Goal: Find contact information: Find contact information

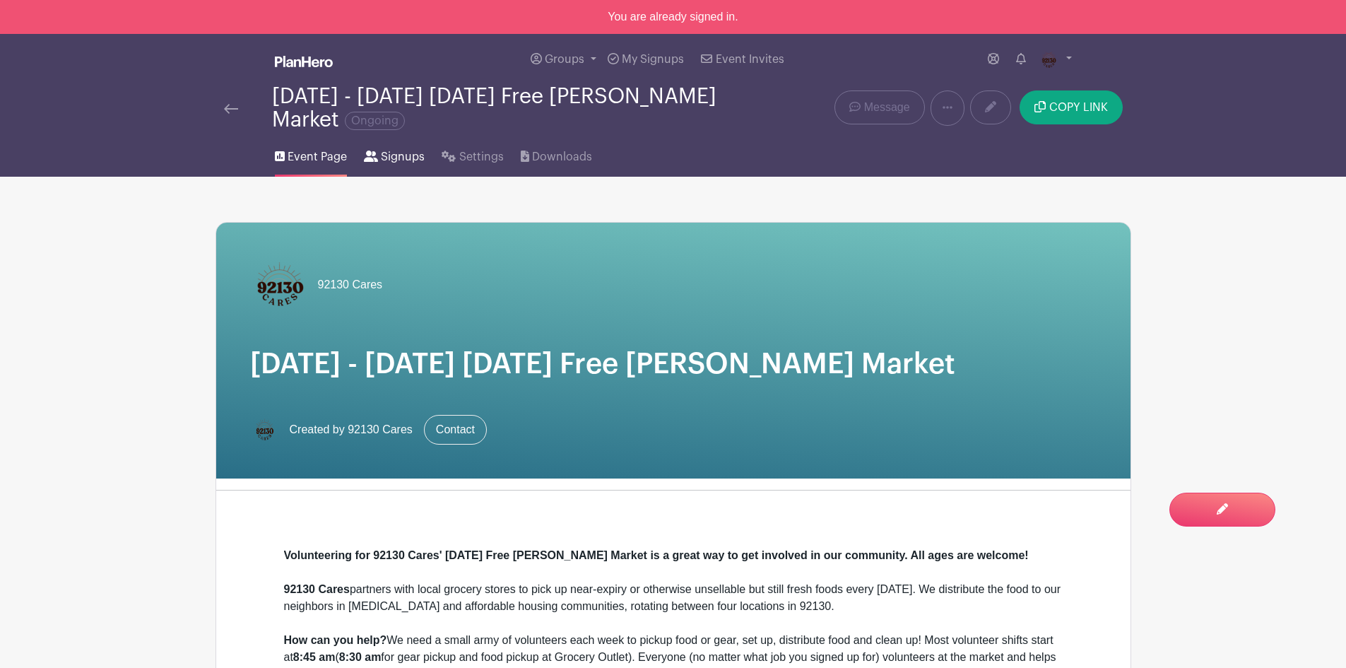
click at [413, 157] on span "Signups" at bounding box center [403, 156] width 44 height 17
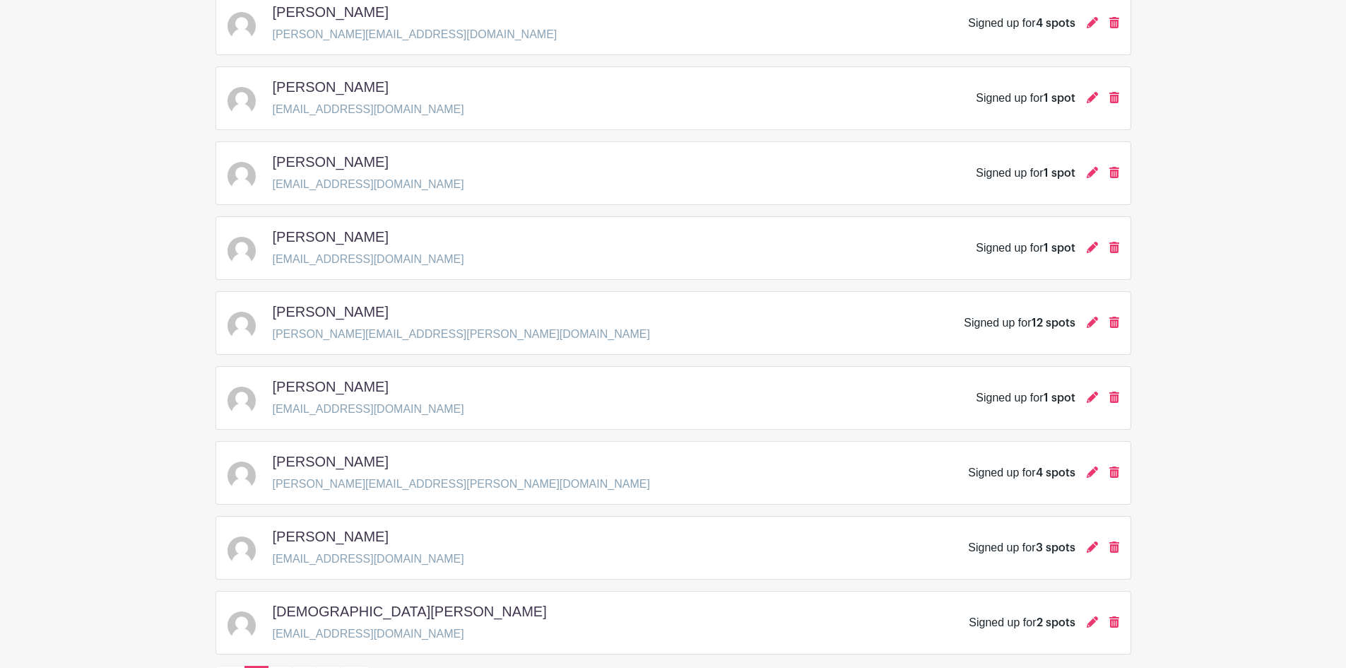
scroll to position [1951, 0]
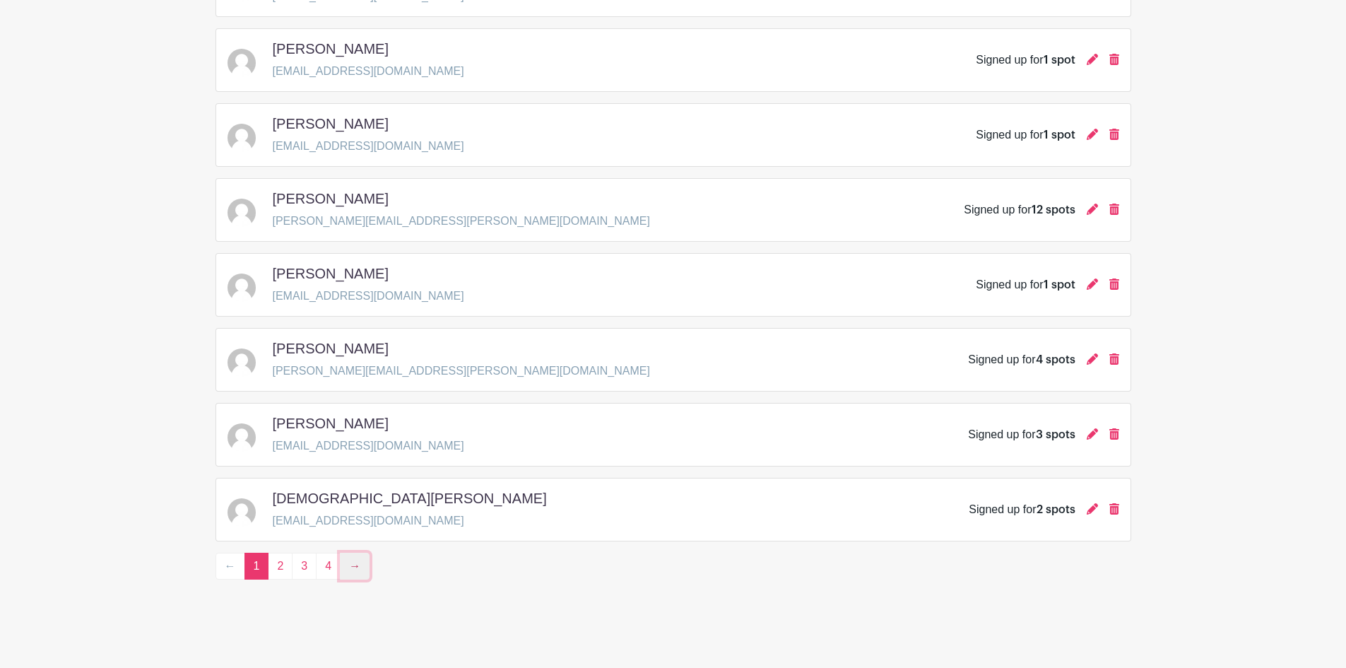
click at [362, 568] on link "→" at bounding box center [355, 566] width 30 height 27
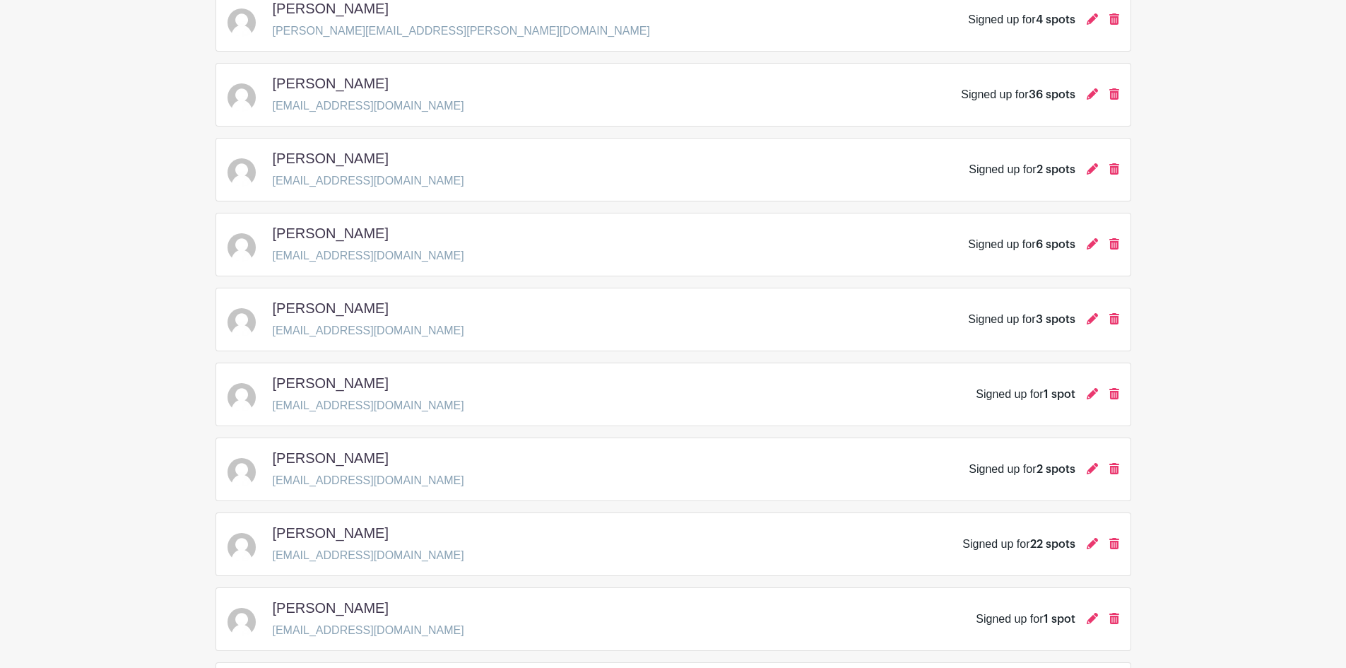
scroll to position [1272, 0]
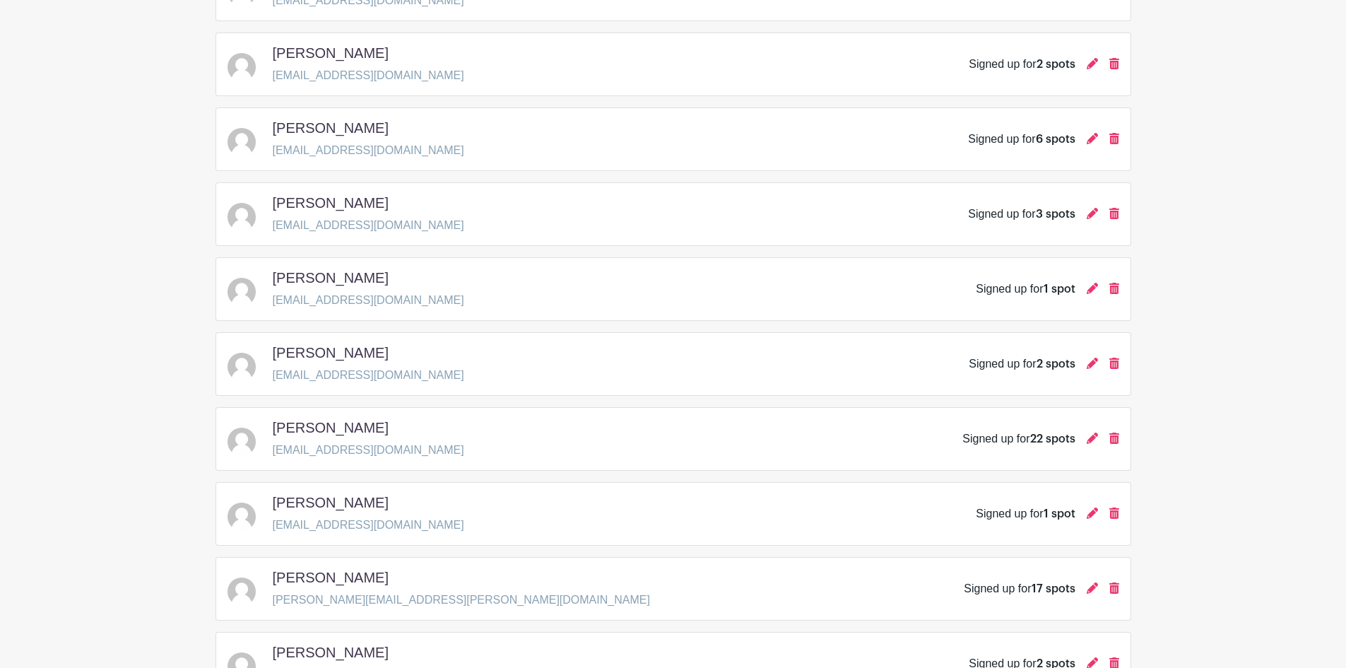
click at [408, 447] on div "[PERSON_NAME] [EMAIL_ADDRESS][DOMAIN_NAME] Signed up for 22 spots" at bounding box center [674, 439] width 892 height 40
drag, startPoint x: 391, startPoint y: 450, endPoint x: 271, endPoint y: 451, distance: 119.5
click at [271, 451] on div "[PERSON_NAME] [EMAIL_ADDRESS][DOMAIN_NAME] Signed up for 22 spots" at bounding box center [674, 439] width 892 height 40
copy p "[EMAIL_ADDRESS][DOMAIN_NAME]"
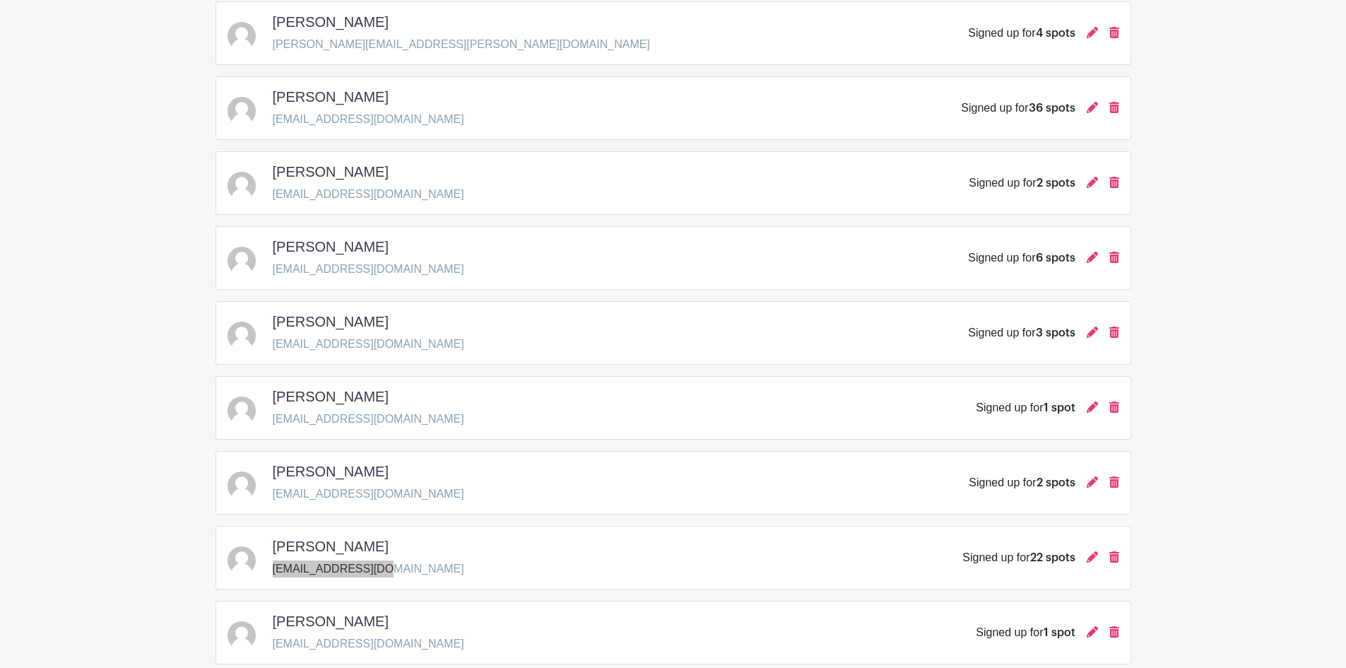
scroll to position [1131, 0]
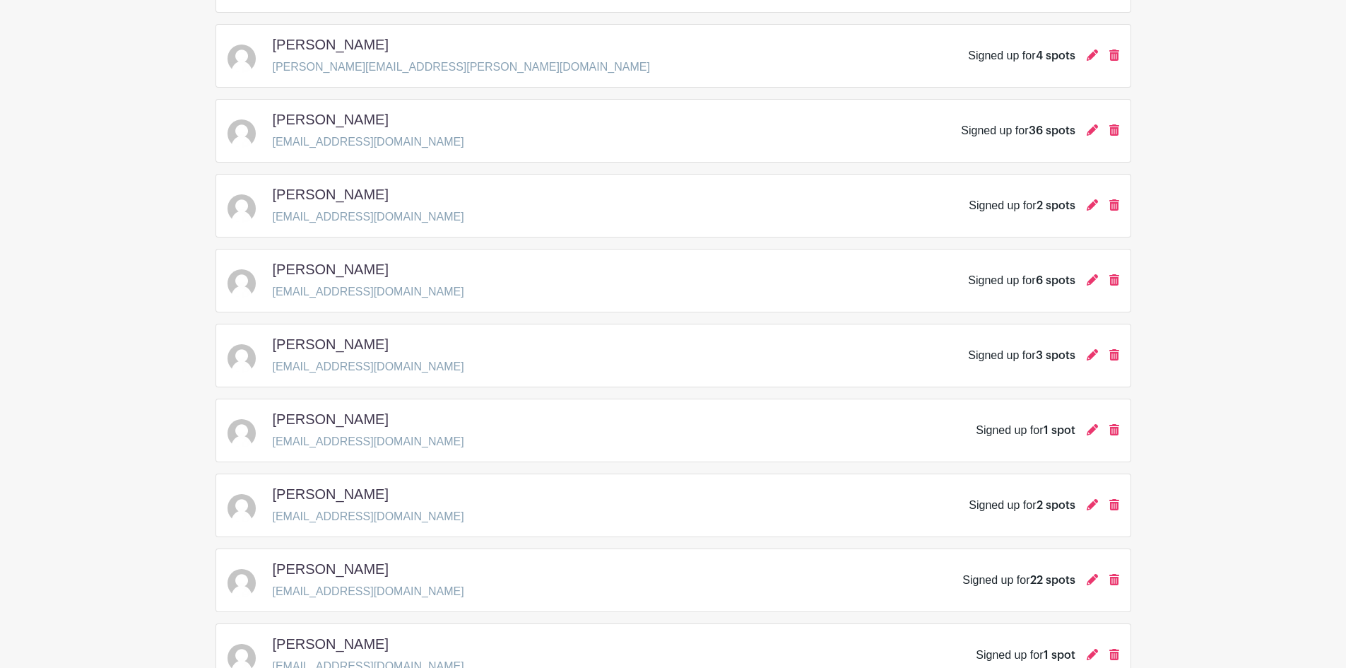
click at [438, 281] on div "[PERSON_NAME] [EMAIL_ADDRESS][DOMAIN_NAME] Signed up for 6 spots" at bounding box center [674, 281] width 892 height 40
drag, startPoint x: 418, startPoint y: 293, endPoint x: 274, endPoint y: 291, distance: 144.2
click at [274, 291] on div "[PERSON_NAME] [EMAIL_ADDRESS][DOMAIN_NAME] Signed up for 6 spots" at bounding box center [674, 281] width 892 height 40
copy p "[EMAIL_ADDRESS][DOMAIN_NAME]"
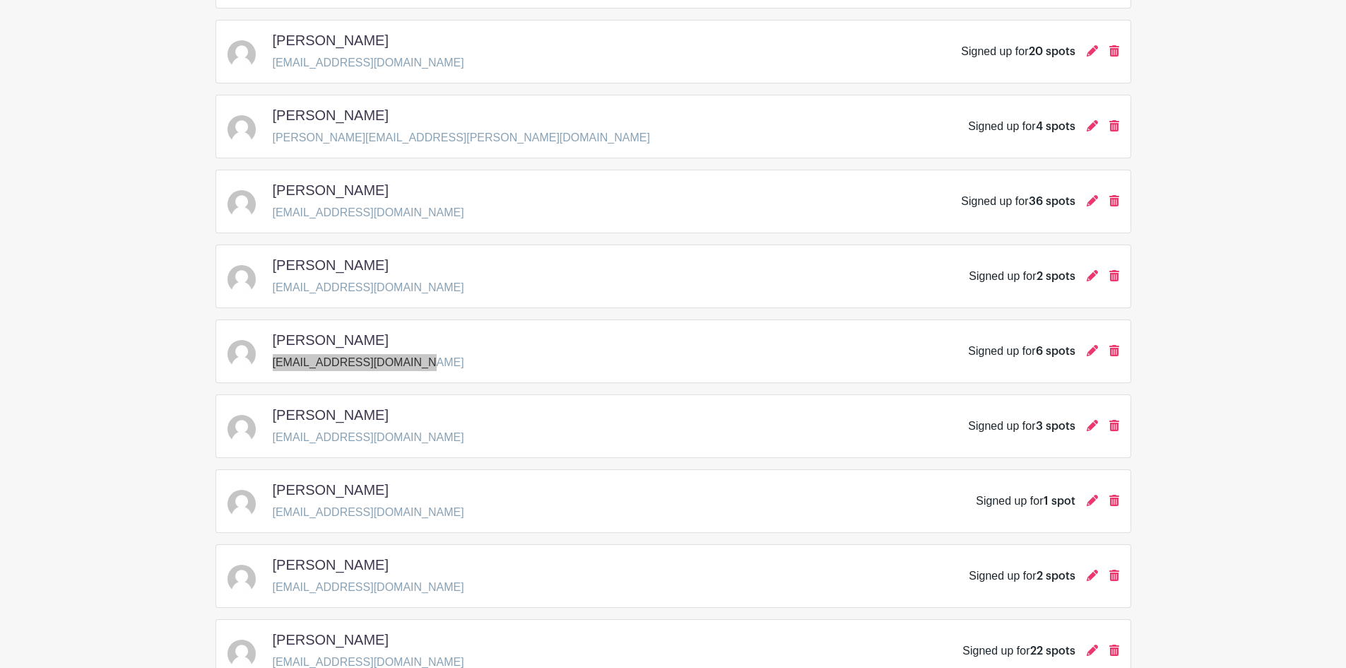
scroll to position [919, 0]
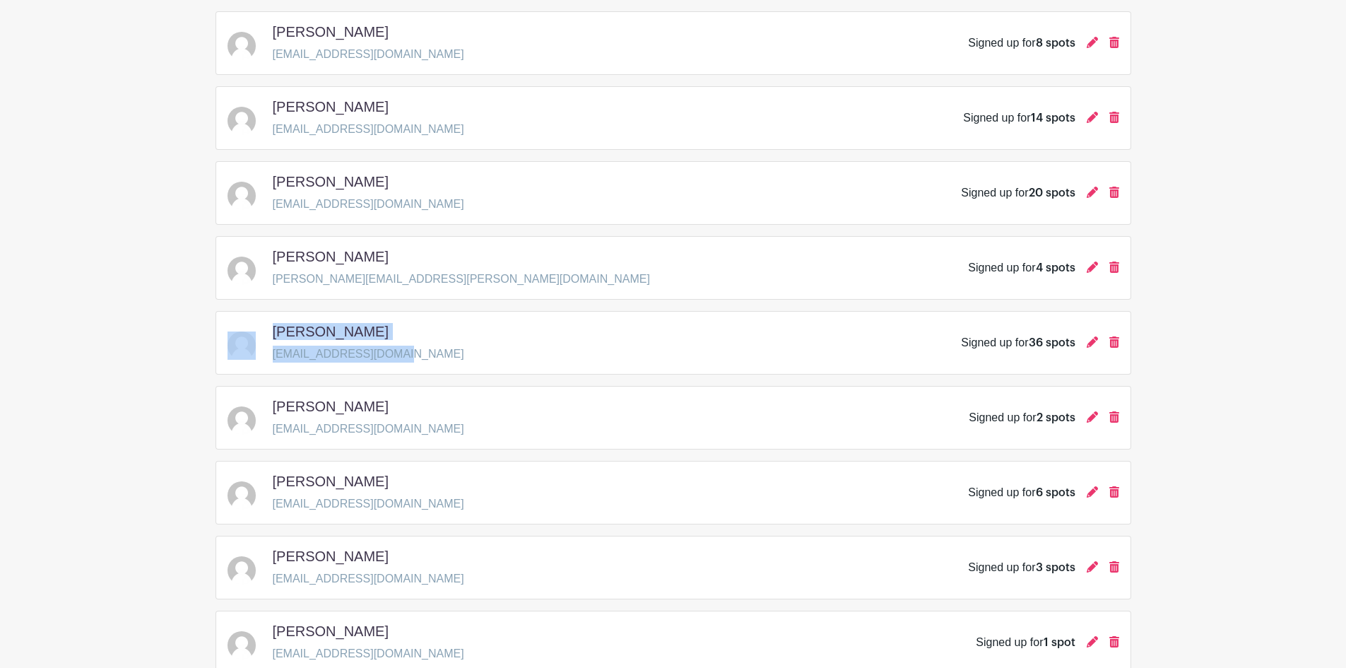
drag, startPoint x: 410, startPoint y: 356, endPoint x: 264, endPoint y: 356, distance: 145.6
click at [264, 356] on div "[PERSON_NAME] [EMAIL_ADDRESS][DOMAIN_NAME] Signed up for 36 spots" at bounding box center [674, 343] width 892 height 40
click at [353, 365] on div "[PERSON_NAME] [EMAIL_ADDRESS][DOMAIN_NAME] Signed up for 36 spots" at bounding box center [674, 343] width 916 height 64
drag, startPoint x: 410, startPoint y: 356, endPoint x: 274, endPoint y: 358, distance: 135.7
click at [274, 358] on div "[PERSON_NAME] [EMAIL_ADDRESS][DOMAIN_NAME] Signed up for 36 spots" at bounding box center [674, 343] width 892 height 40
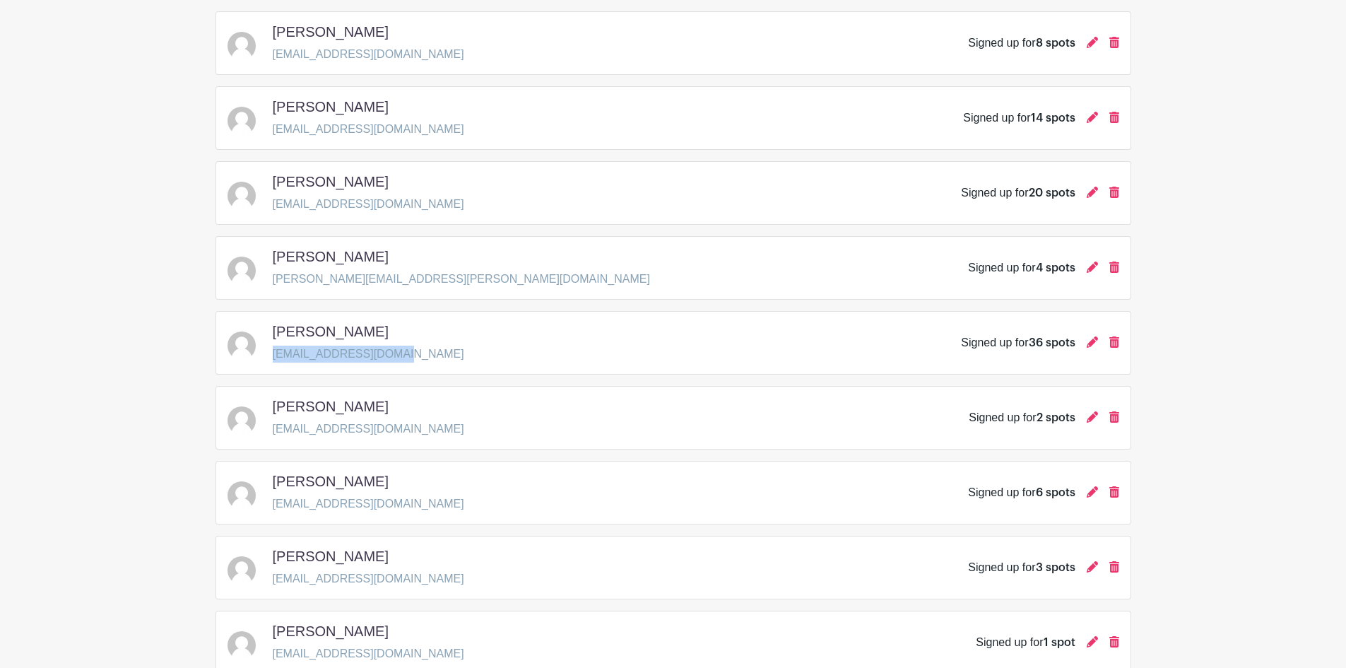
copy p "[EMAIL_ADDRESS][DOMAIN_NAME]"
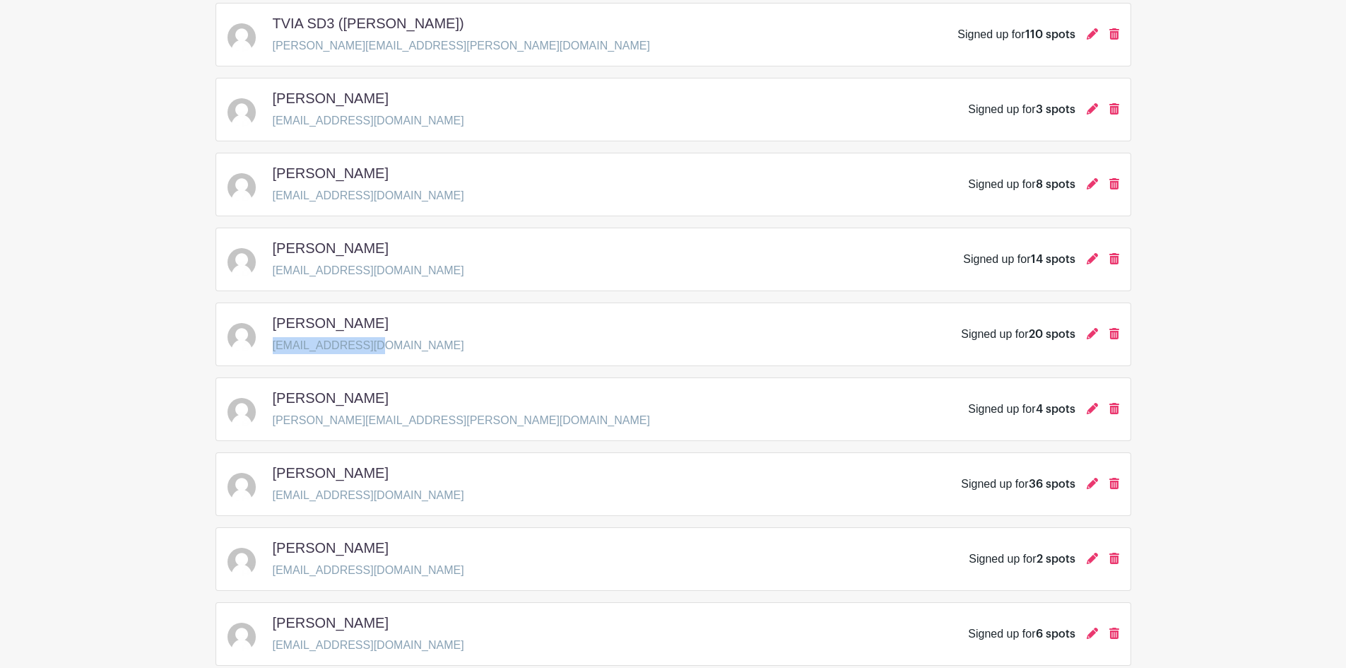
drag, startPoint x: 383, startPoint y: 346, endPoint x: 270, endPoint y: 348, distance: 113.1
click at [270, 348] on div "[PERSON_NAME] [EMAIL_ADDRESS][DOMAIN_NAME] Signed up for 20 spots" at bounding box center [674, 335] width 892 height 40
copy p "[EMAIL_ADDRESS][DOMAIN_NAME]"
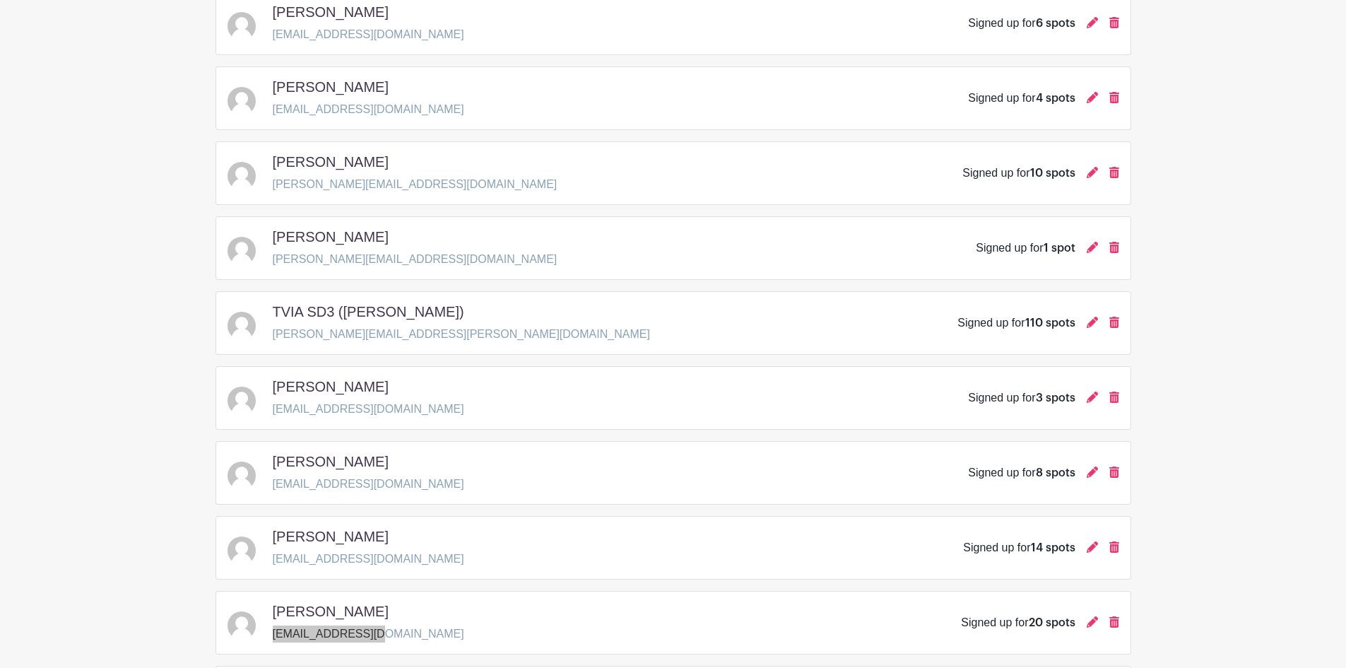
scroll to position [424, 0]
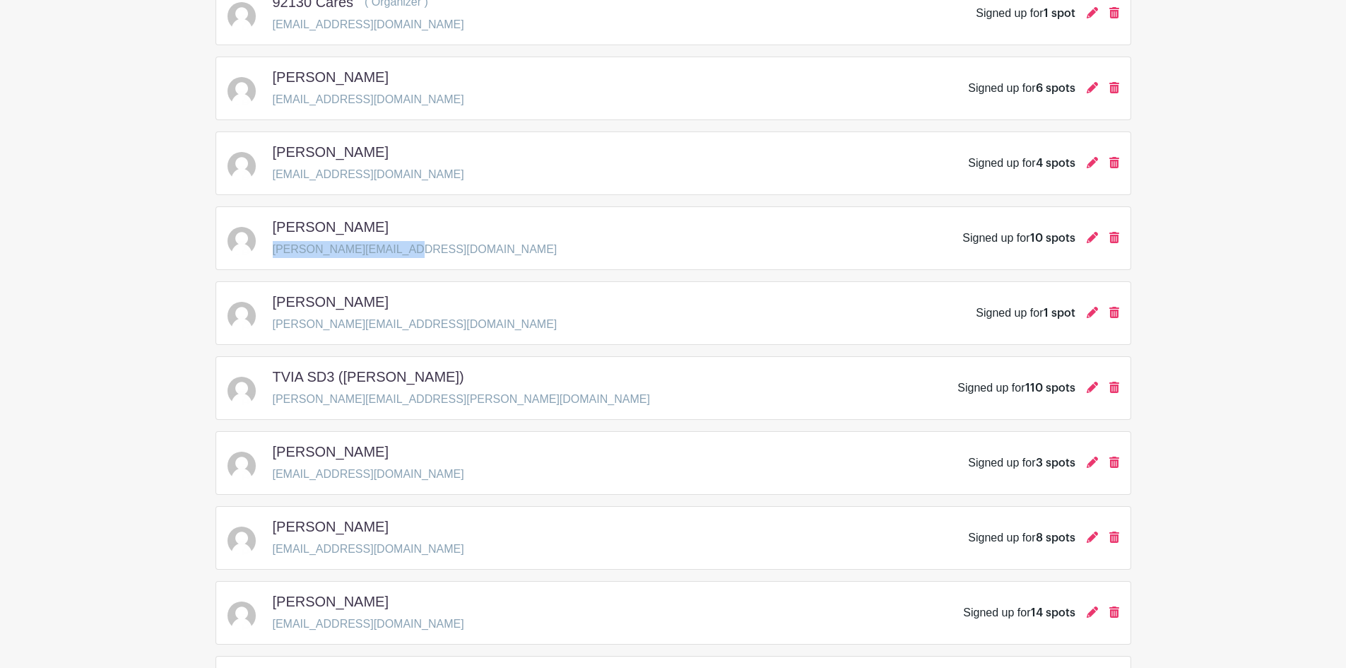
drag, startPoint x: 423, startPoint y: 251, endPoint x: 274, endPoint y: 255, distance: 149.2
click at [274, 255] on div "[PERSON_NAME] [PERSON_NAME][EMAIL_ADDRESS][DOMAIN_NAME] Signed up for 10 spots" at bounding box center [674, 238] width 892 height 40
copy p "[PERSON_NAME][EMAIL_ADDRESS][DOMAIN_NAME]"
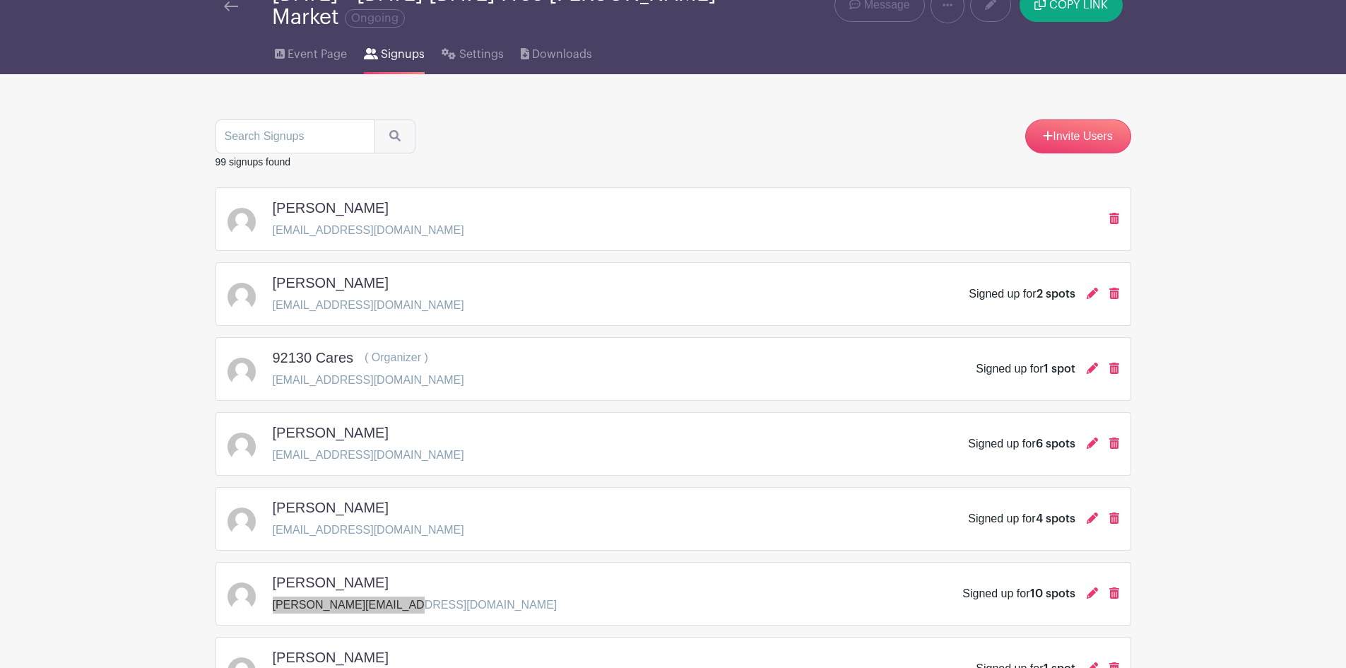
scroll to position [0, 0]
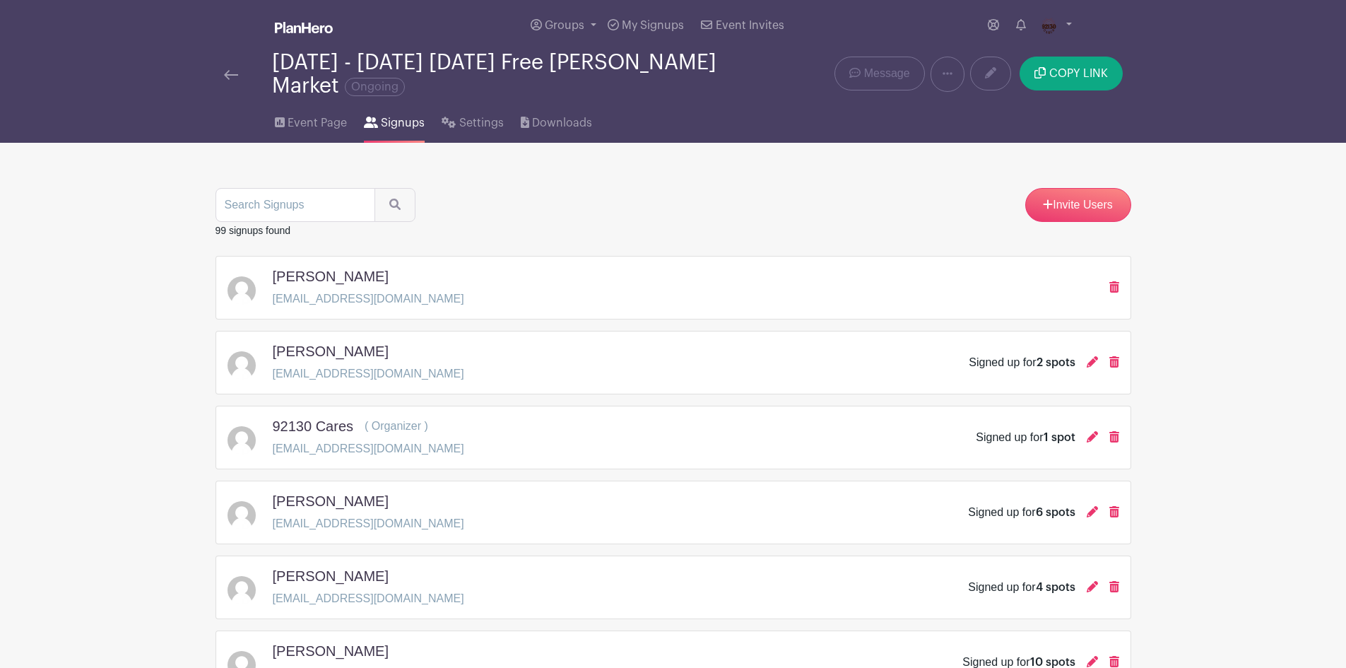
click at [433, 295] on div "[PERSON_NAME] [EMAIL_ADDRESS][DOMAIN_NAME]" at bounding box center [674, 288] width 892 height 40
drag, startPoint x: 416, startPoint y: 296, endPoint x: 274, endPoint y: 301, distance: 142.2
click at [274, 301] on div "[PERSON_NAME] [EMAIL_ADDRESS][DOMAIN_NAME]" at bounding box center [674, 288] width 892 height 40
copy p "[EMAIL_ADDRESS][DOMAIN_NAME]"
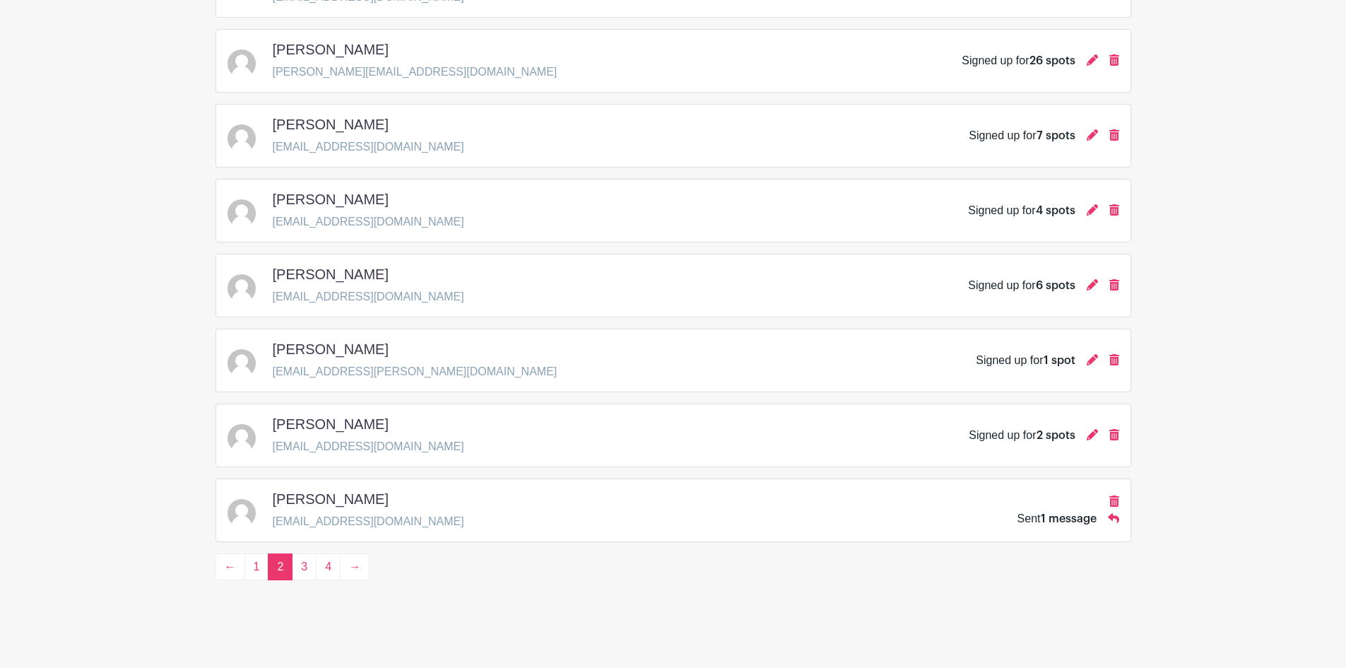
scroll to position [1951, 0]
click at [228, 567] on link "←" at bounding box center [231, 566] width 30 height 27
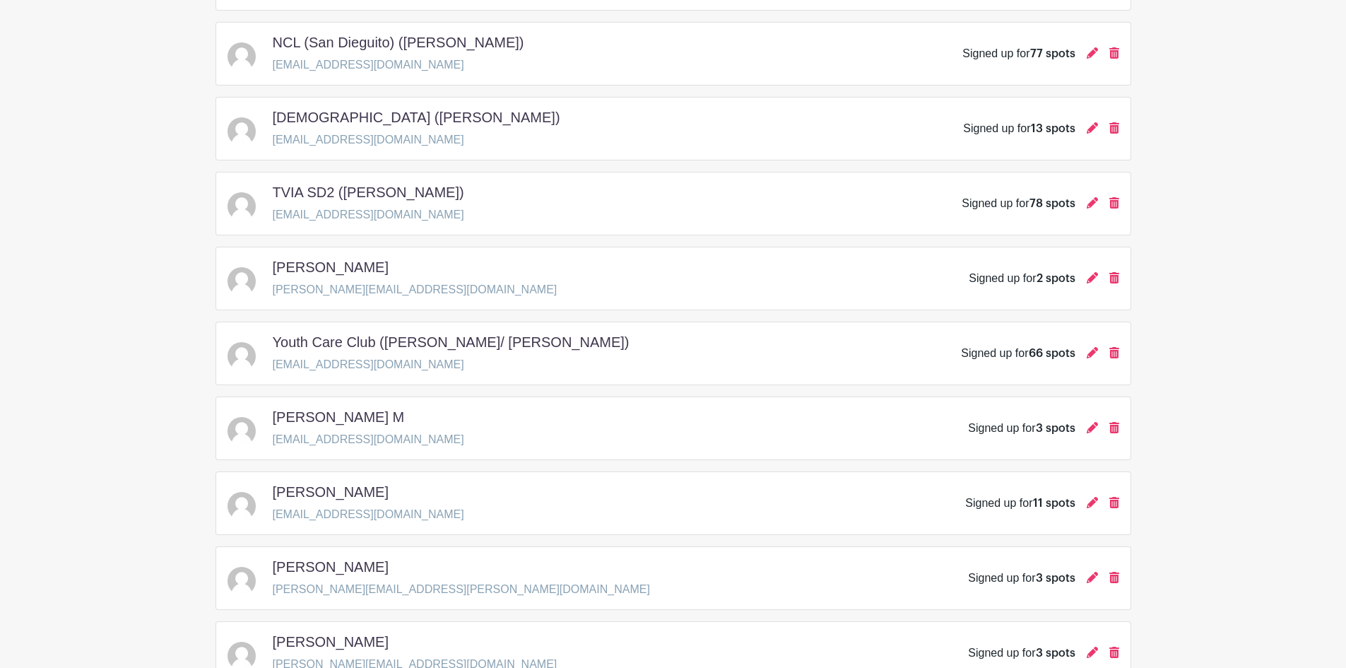
scroll to position [1202, 0]
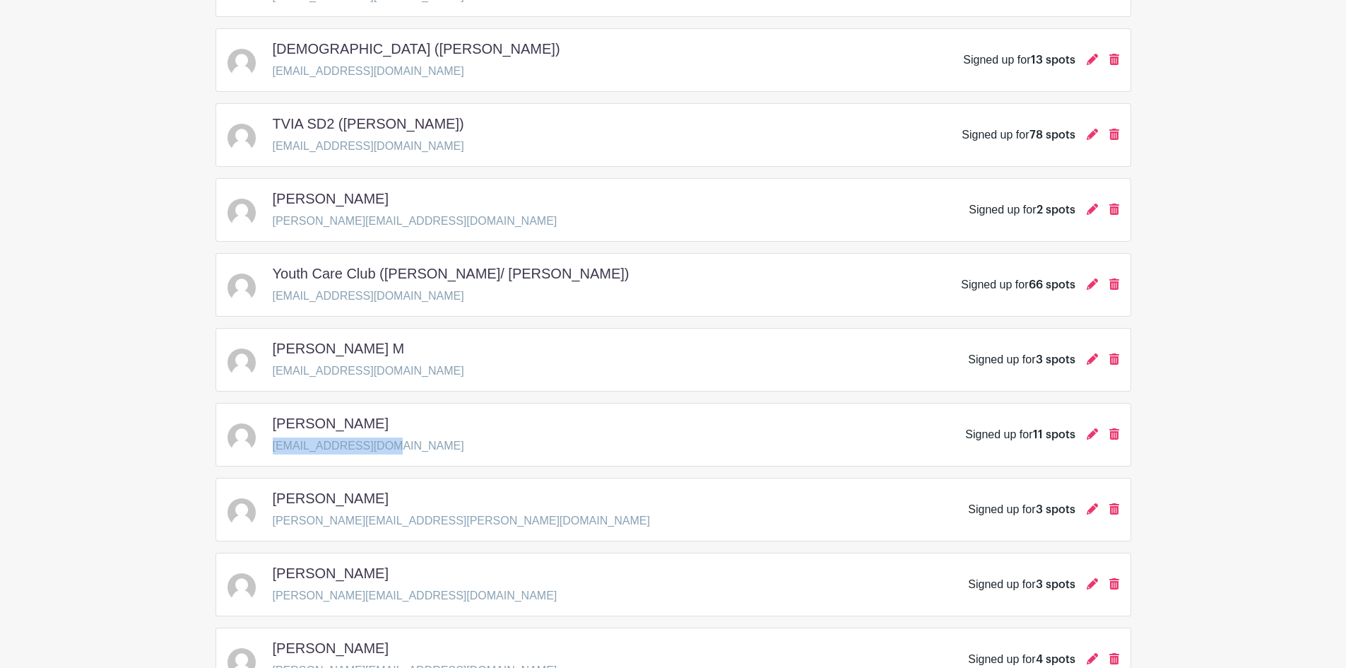
drag, startPoint x: 389, startPoint y: 445, endPoint x: 275, endPoint y: 448, distance: 114.6
click at [275, 448] on div "[PERSON_NAME] [EMAIL_ADDRESS][DOMAIN_NAME] Signed up for 11 spots" at bounding box center [674, 435] width 892 height 40
copy p "[EMAIL_ADDRESS][DOMAIN_NAME]"
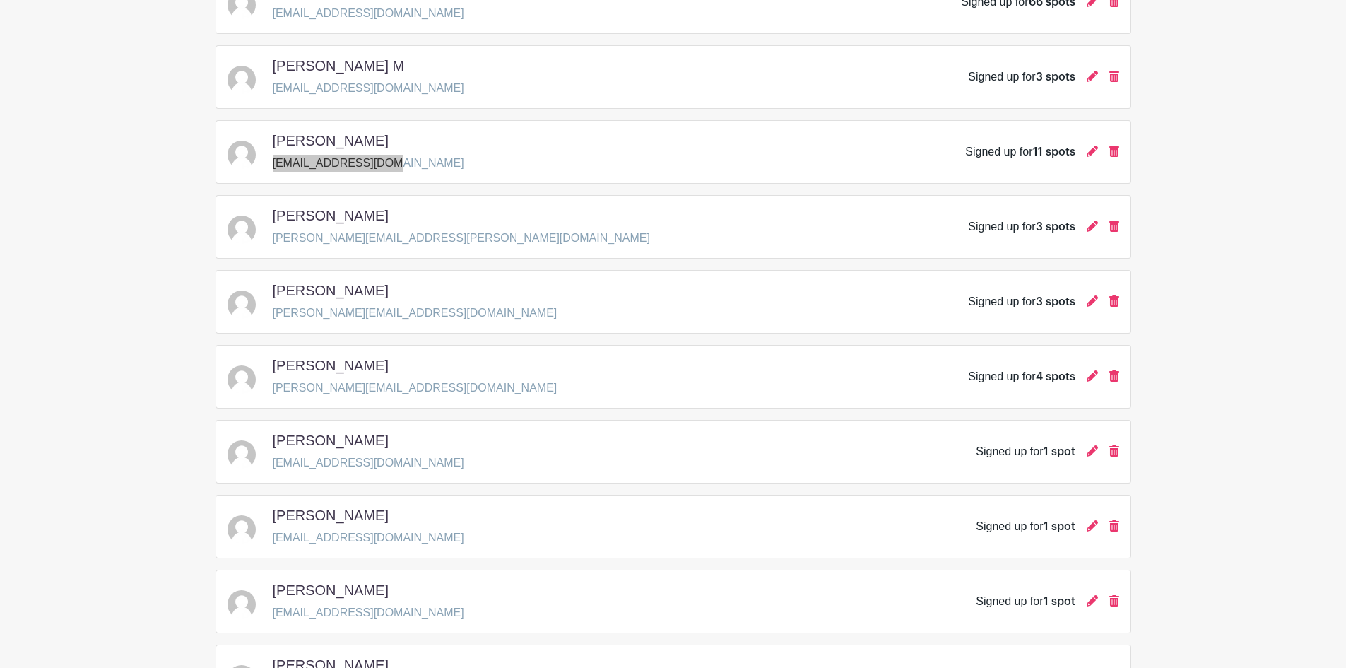
scroll to position [1626, 0]
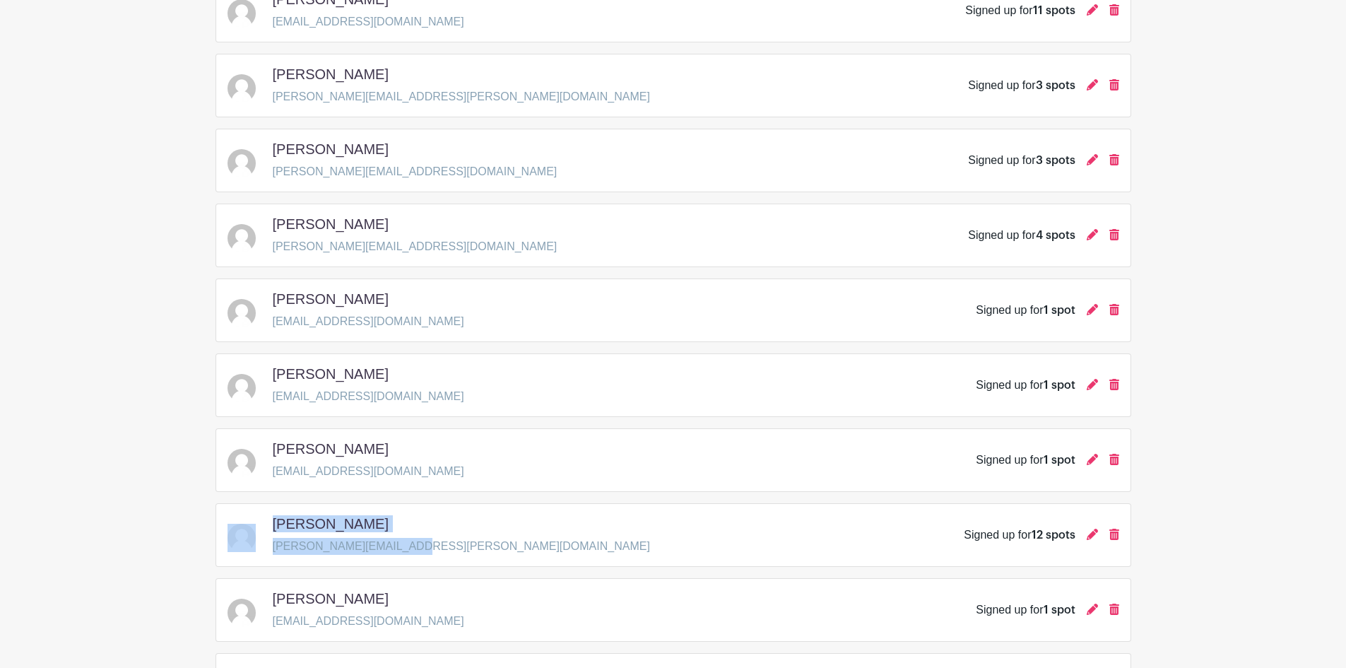
drag, startPoint x: 415, startPoint y: 549, endPoint x: 269, endPoint y: 548, distance: 145.6
click at [269, 548] on div "[PERSON_NAME] [PERSON_NAME][EMAIL_ADDRESS][PERSON_NAME][DOMAIN_NAME] Signed up …" at bounding box center [674, 535] width 892 height 40
click at [451, 543] on div "[PERSON_NAME] [PERSON_NAME][EMAIL_ADDRESS][PERSON_NAME][DOMAIN_NAME] Signed up …" at bounding box center [674, 535] width 892 height 40
drag, startPoint x: 401, startPoint y: 547, endPoint x: 269, endPoint y: 547, distance: 131.5
click at [269, 547] on div "[PERSON_NAME] [PERSON_NAME][EMAIL_ADDRESS][PERSON_NAME][DOMAIN_NAME] Signed up …" at bounding box center [674, 535] width 892 height 40
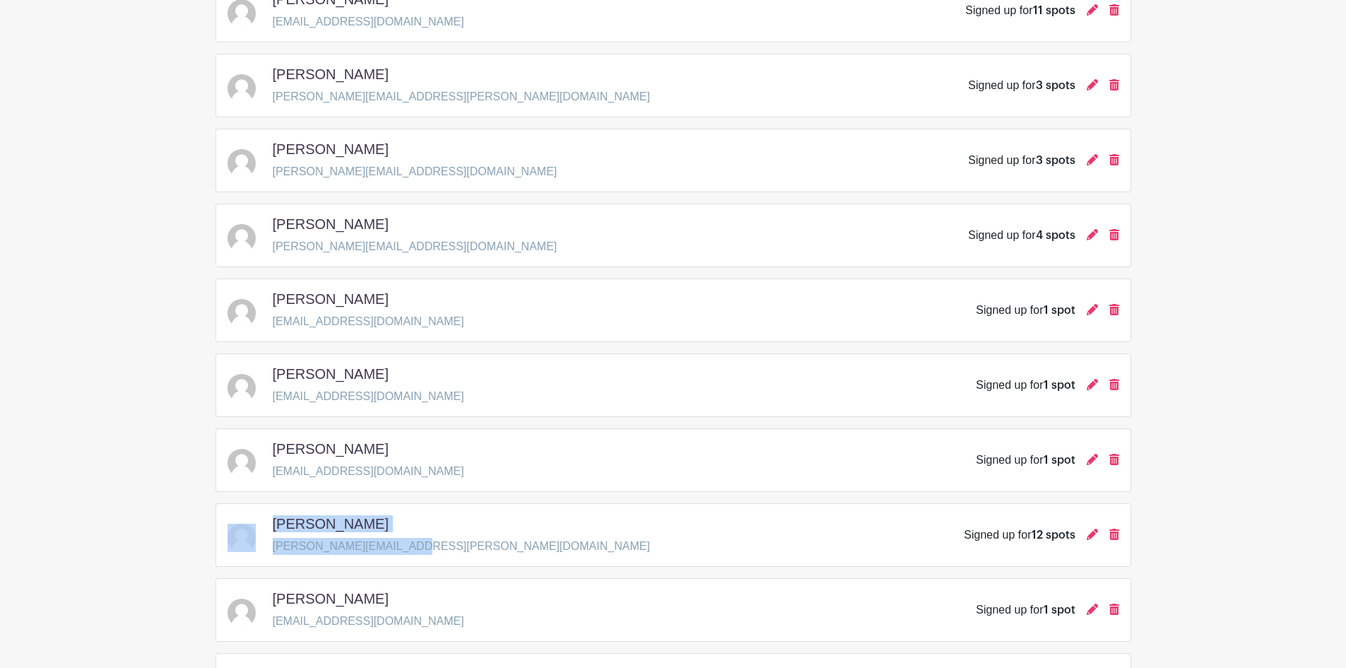
click at [390, 546] on p "[PERSON_NAME][EMAIL_ADDRESS][PERSON_NAME][DOMAIN_NAME]" at bounding box center [461, 546] width 377 height 17
drag, startPoint x: 407, startPoint y: 545, endPoint x: 274, endPoint y: 548, distance: 133.6
click at [274, 548] on div "[PERSON_NAME] [PERSON_NAME][EMAIL_ADDRESS][PERSON_NAME][DOMAIN_NAME] Signed up …" at bounding box center [674, 535] width 892 height 40
copy p "[PERSON_NAME][EMAIL_ADDRESS][PERSON_NAME][DOMAIN_NAME]"
click at [684, 433] on div "[PERSON_NAME] [EMAIL_ADDRESS][DOMAIN_NAME] Signed up for 1 spot" at bounding box center [674, 460] width 916 height 64
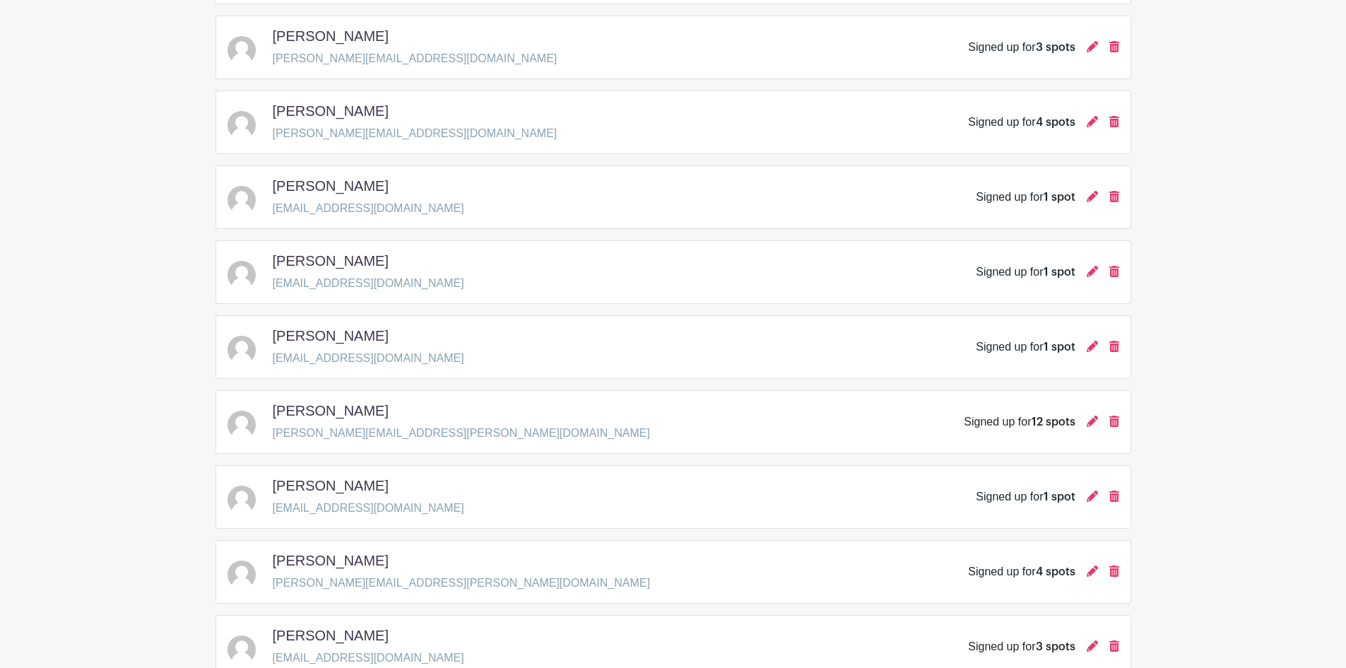
scroll to position [1908, 0]
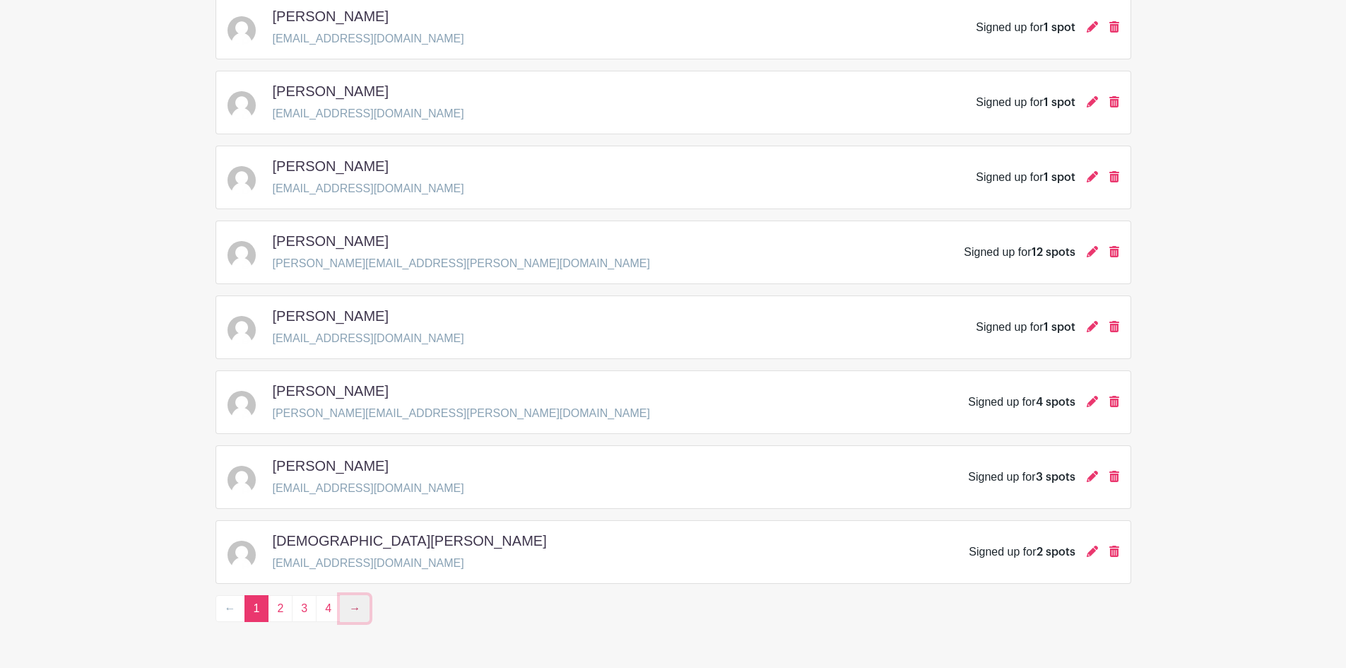
click at [346, 609] on link "→" at bounding box center [355, 608] width 30 height 27
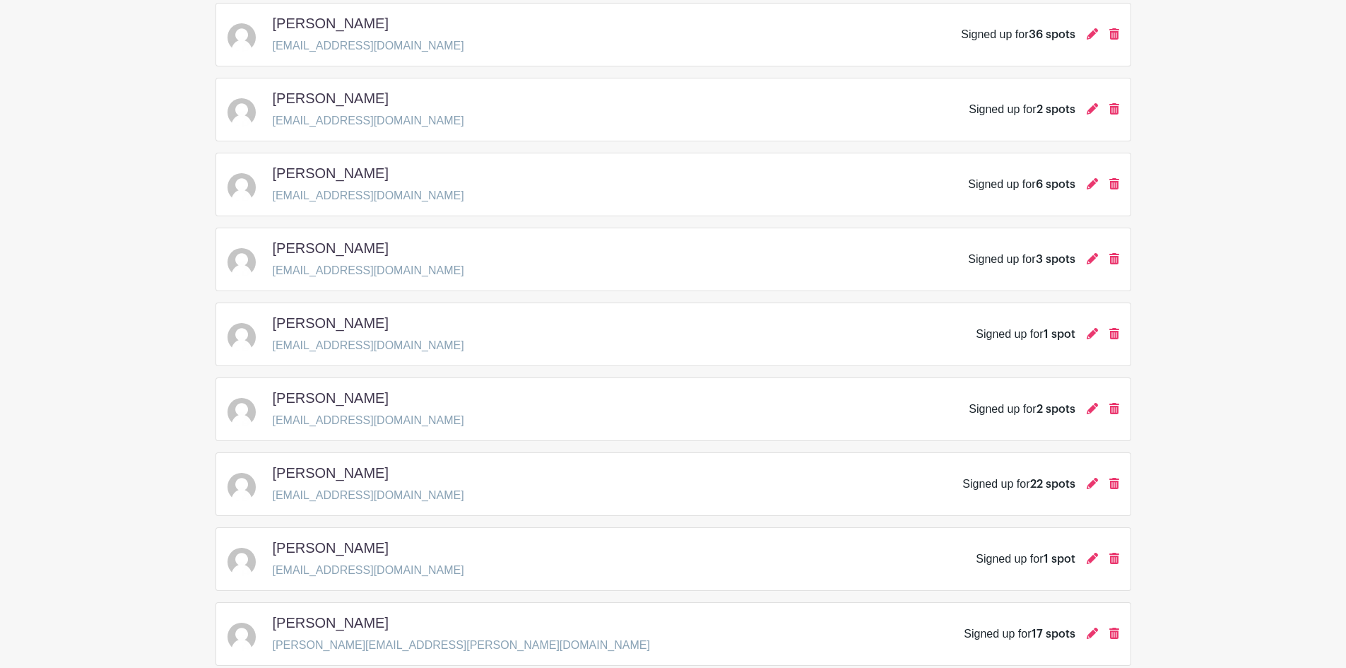
scroll to position [1272, 0]
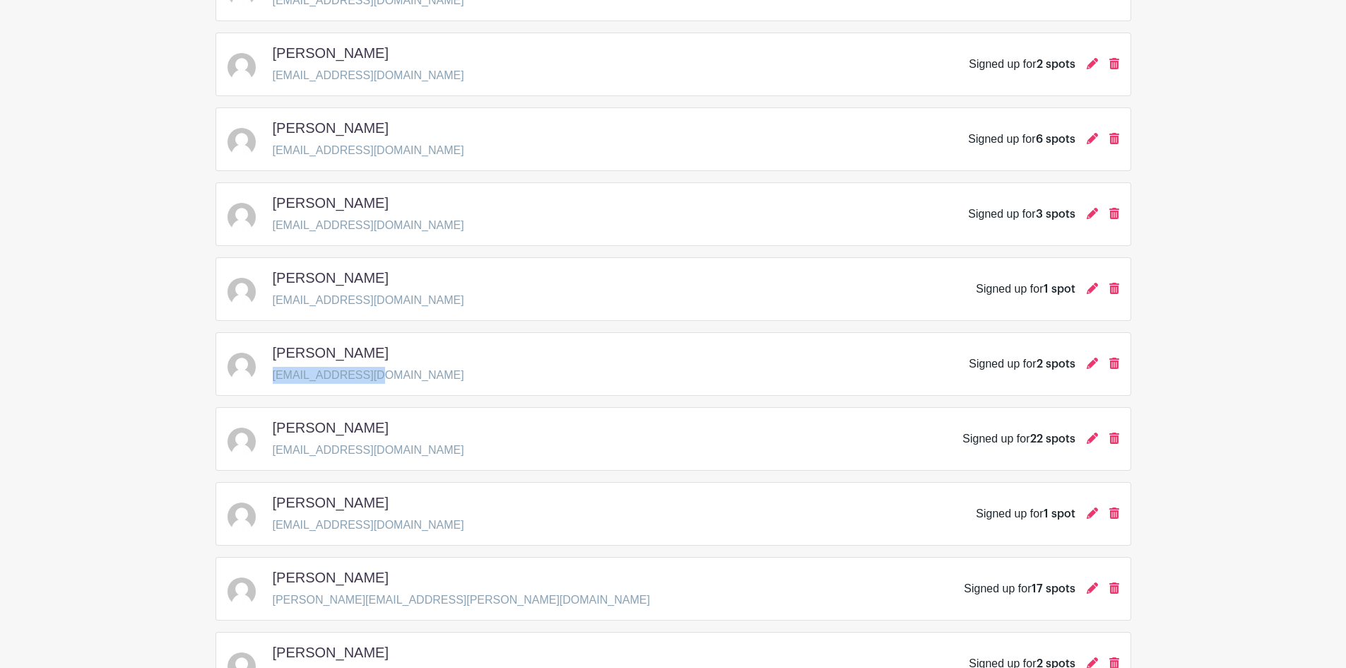
drag, startPoint x: 389, startPoint y: 375, endPoint x: 273, endPoint y: 373, distance: 116.6
click at [273, 373] on div "[PERSON_NAME] [EMAIL_ADDRESS][DOMAIN_NAME] Signed up for 2 spots" at bounding box center [674, 364] width 892 height 40
copy p "[EMAIL_ADDRESS][DOMAIN_NAME]"
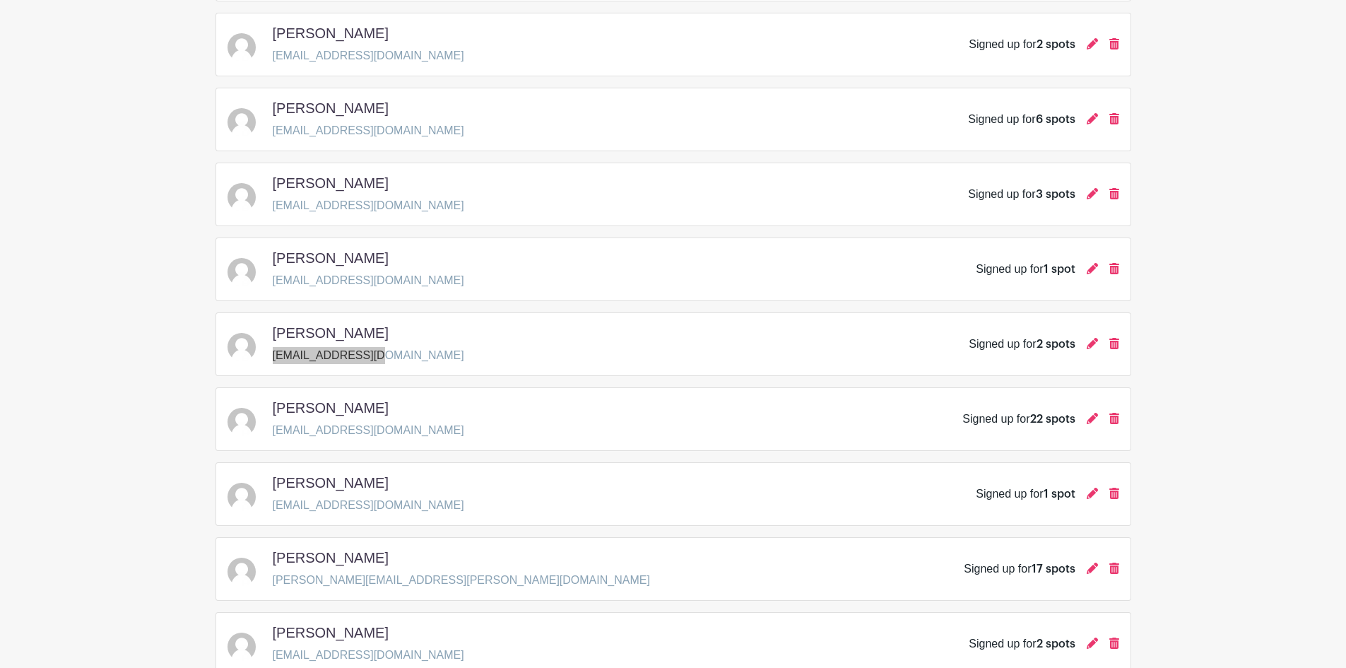
scroll to position [1343, 0]
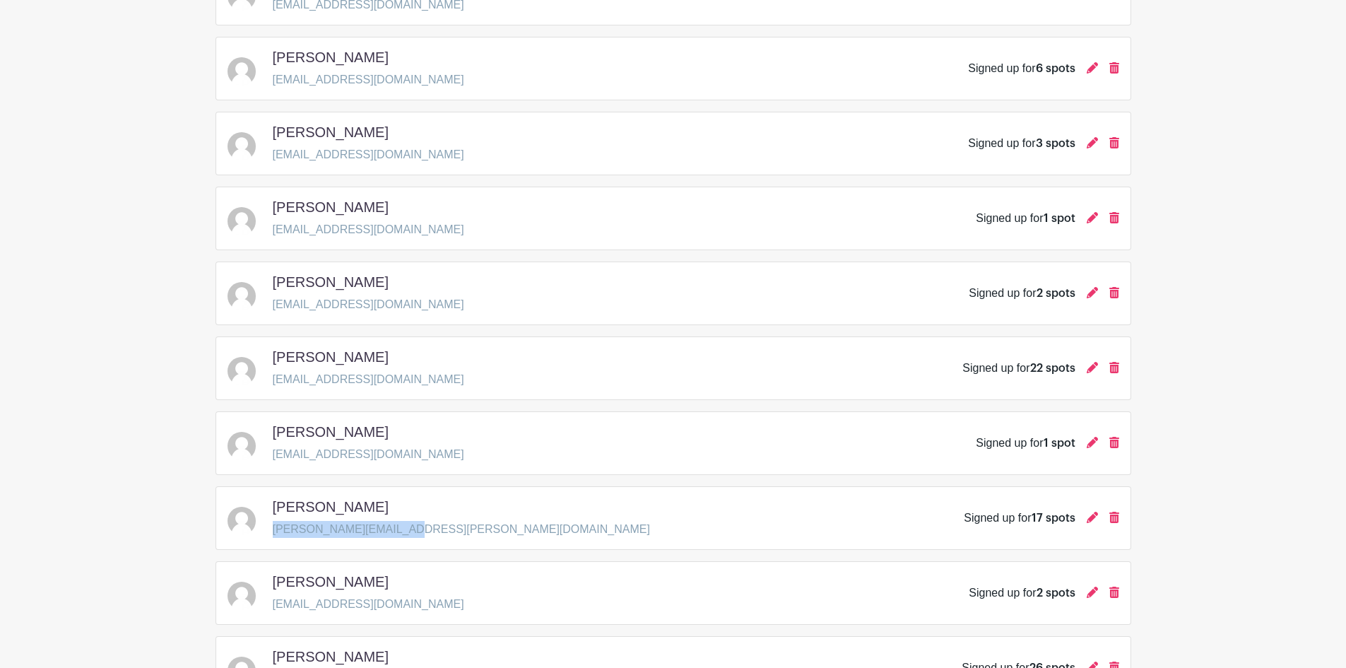
drag, startPoint x: 413, startPoint y: 530, endPoint x: 270, endPoint y: 528, distance: 142.8
click at [270, 528] on div "[PERSON_NAME] [PERSON_NAME][EMAIL_ADDRESS][PERSON_NAME][DOMAIN_NAME] Signed up …" at bounding box center [674, 518] width 892 height 40
copy p "[PERSON_NAME][EMAIL_ADDRESS][PERSON_NAME][DOMAIN_NAME]"
click at [736, 524] on div "[PERSON_NAME] [PERSON_NAME][EMAIL_ADDRESS][PERSON_NAME][DOMAIN_NAME] Signed up …" at bounding box center [674, 518] width 892 height 40
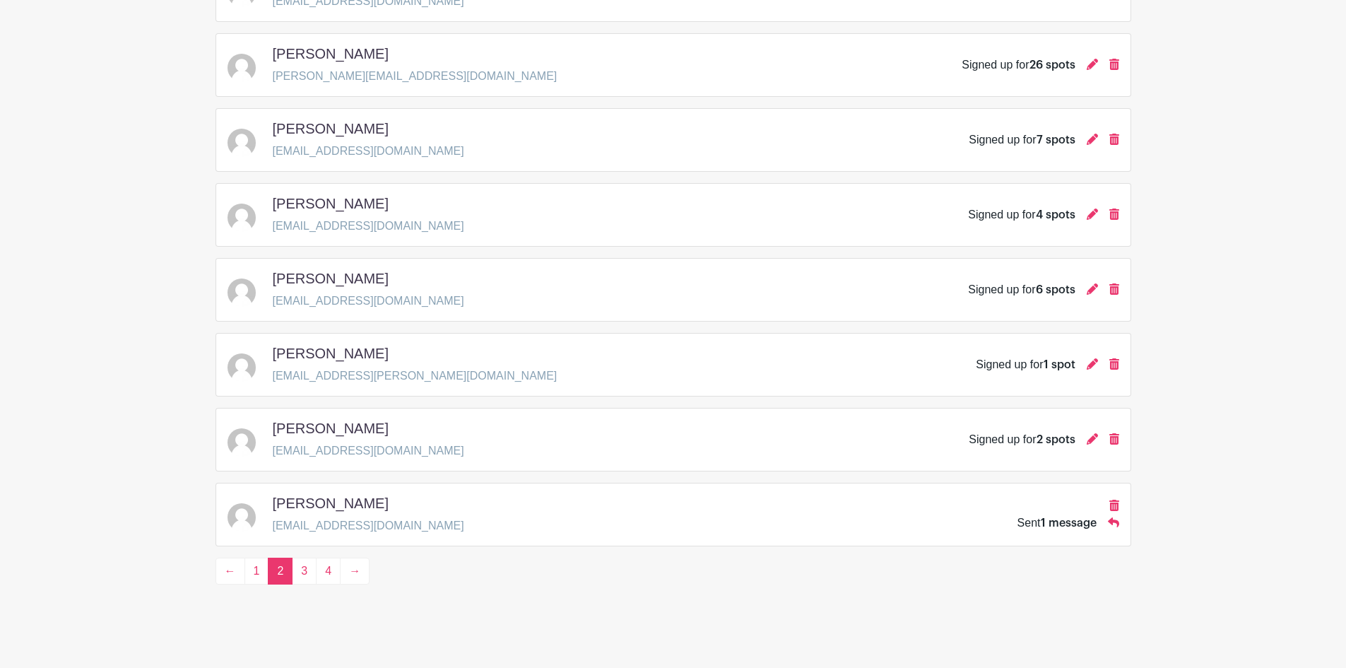
scroll to position [1951, 0]
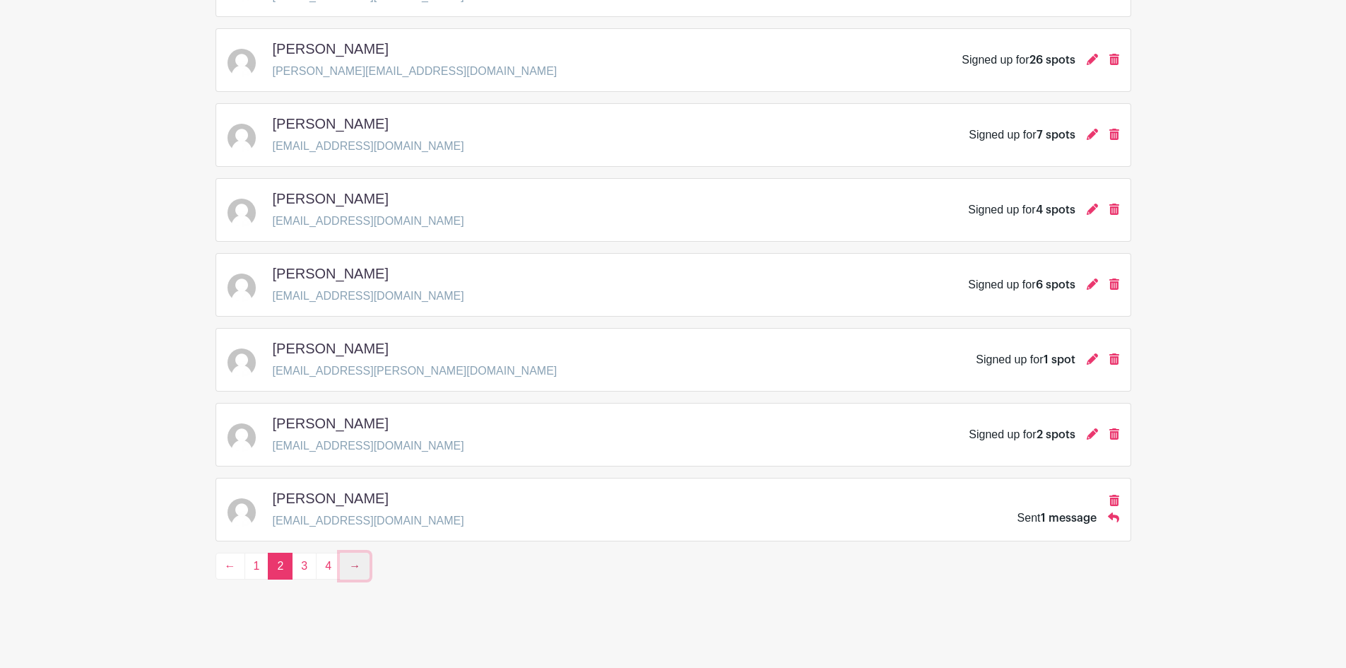
click at [354, 570] on link "→" at bounding box center [355, 566] width 30 height 27
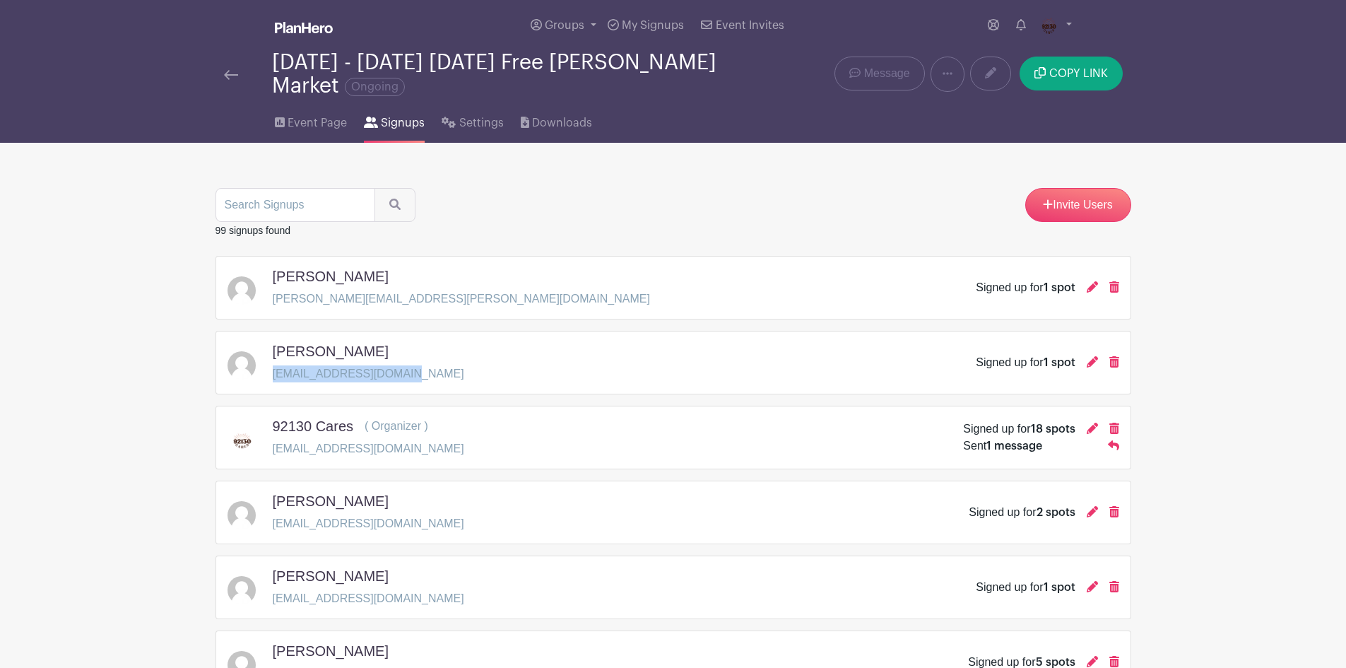
drag, startPoint x: 406, startPoint y: 375, endPoint x: 271, endPoint y: 376, distance: 135.0
click at [271, 376] on div "[PERSON_NAME] [EMAIL_ADDRESS][DOMAIN_NAME] Signed up for 1 spot" at bounding box center [674, 363] width 892 height 40
drag, startPoint x: 384, startPoint y: 527, endPoint x: 271, endPoint y: 527, distance: 113.1
click at [271, 527] on div "[PERSON_NAME] [EMAIL_ADDRESS][DOMAIN_NAME] Signed up for 2 spots" at bounding box center [674, 513] width 892 height 40
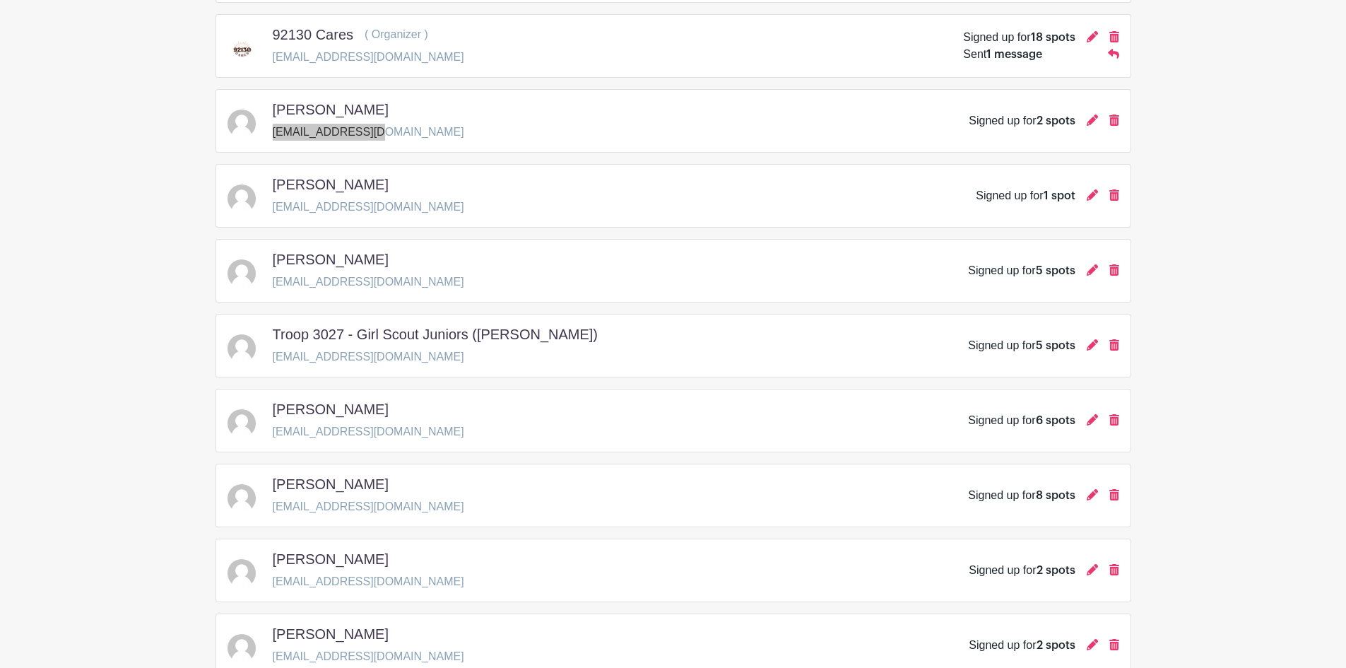
scroll to position [424, 0]
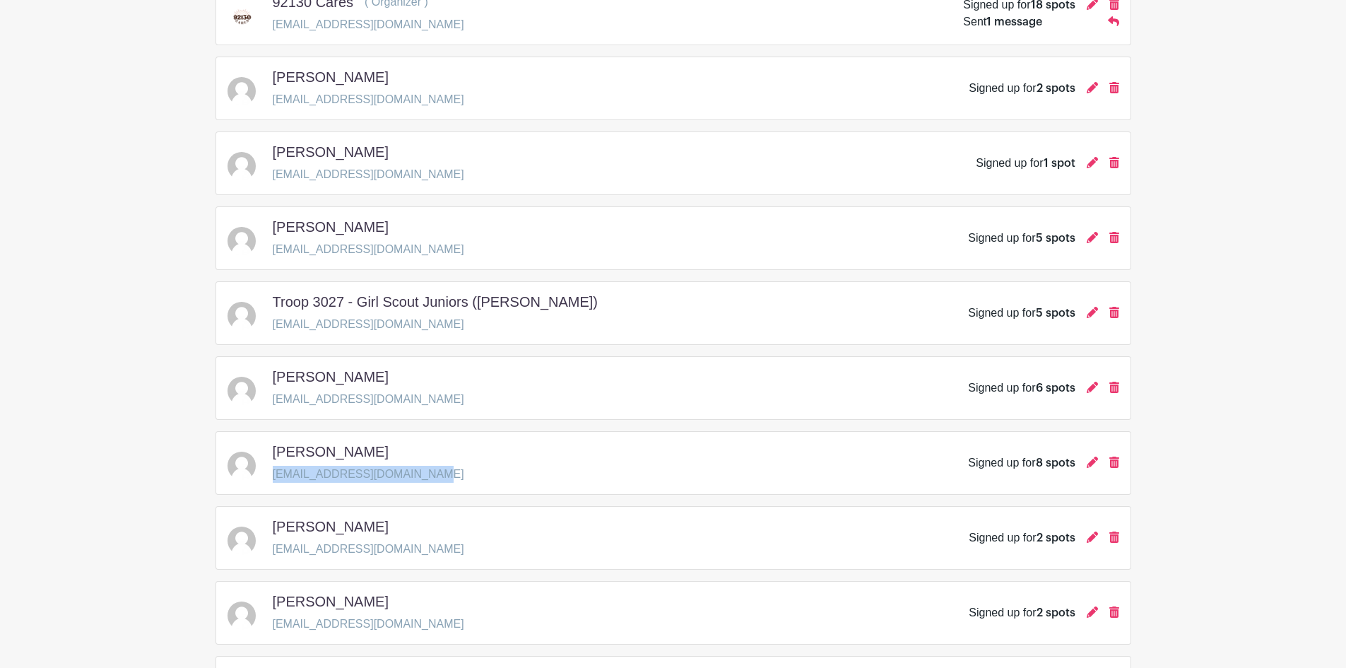
drag, startPoint x: 438, startPoint y: 474, endPoint x: 274, endPoint y: 471, distance: 164.7
click at [274, 471] on div "[PERSON_NAME] [EMAIL_ADDRESS][DOMAIN_NAME] Signed up for 8 spots" at bounding box center [674, 463] width 892 height 40
drag, startPoint x: 382, startPoint y: 377, endPoint x: 275, endPoint y: 375, distance: 106.7
click at [275, 375] on div "[PERSON_NAME]" at bounding box center [369, 379] width 192 height 23
click at [375, 401] on p "[EMAIL_ADDRESS][DOMAIN_NAME]" at bounding box center [369, 399] width 192 height 17
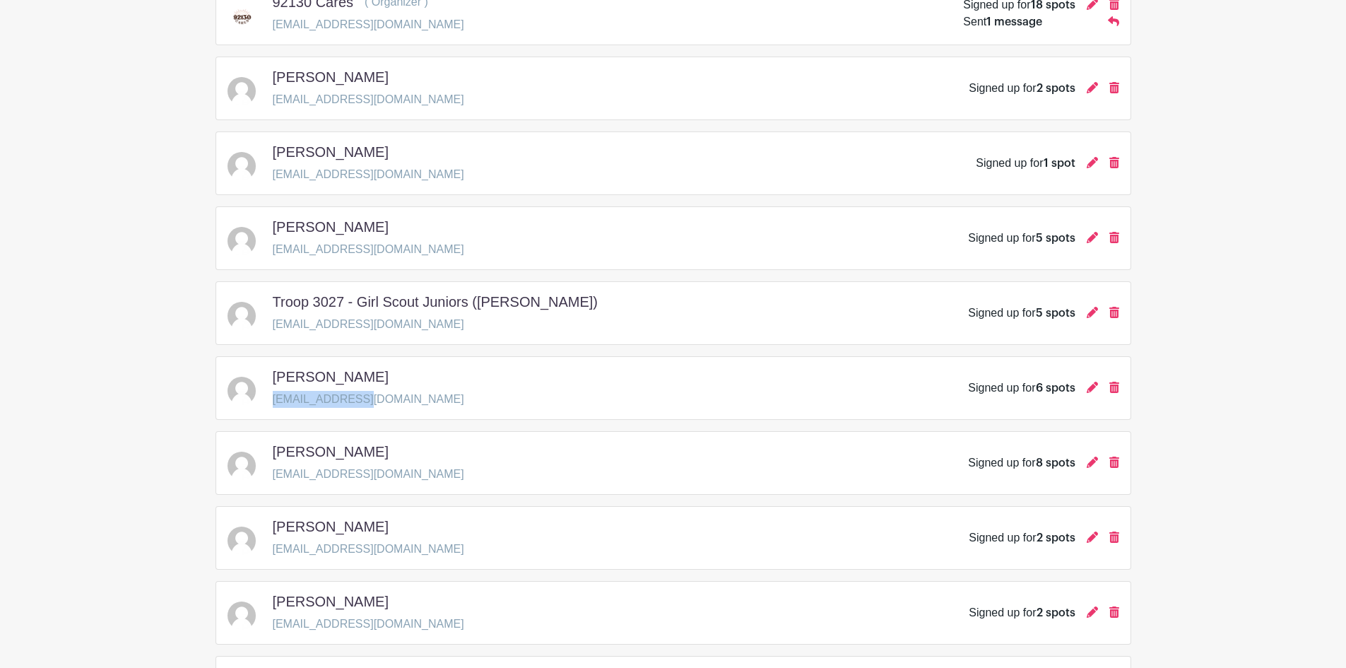
drag, startPoint x: 377, startPoint y: 399, endPoint x: 275, endPoint y: 401, distance: 101.8
click at [275, 401] on p "[EMAIL_ADDRESS][DOMAIN_NAME]" at bounding box center [369, 399] width 192 height 17
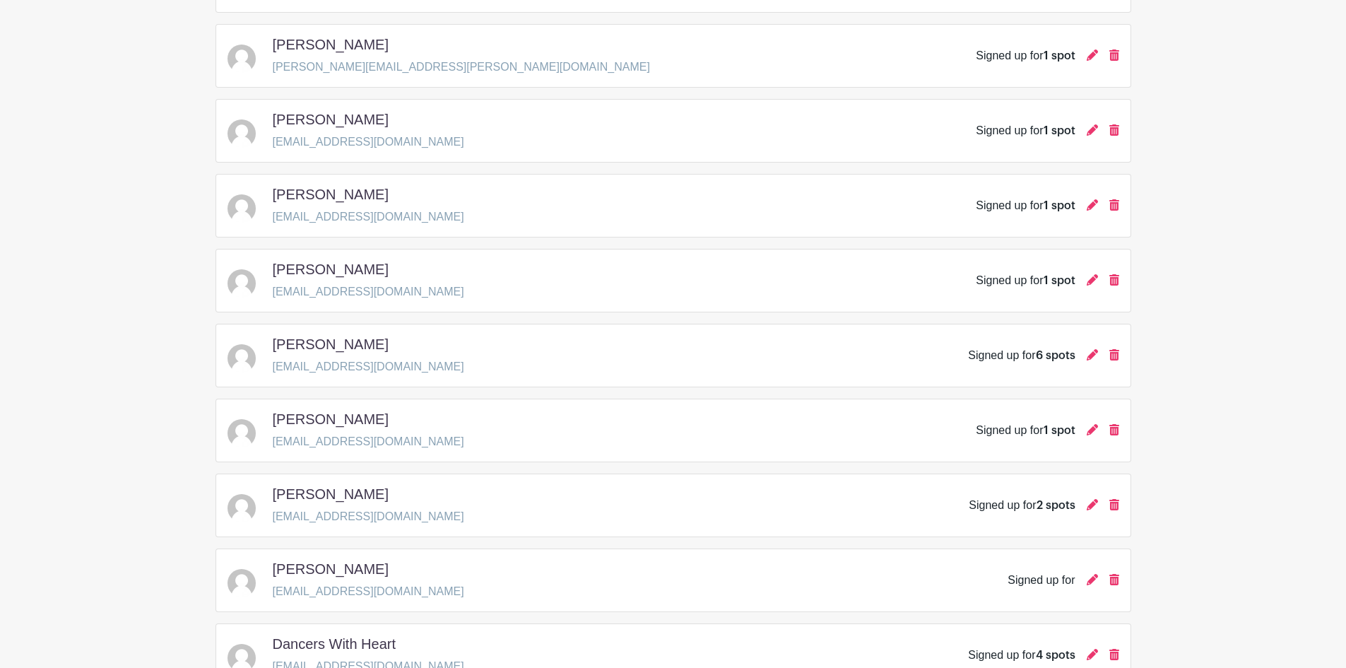
scroll to position [1272, 0]
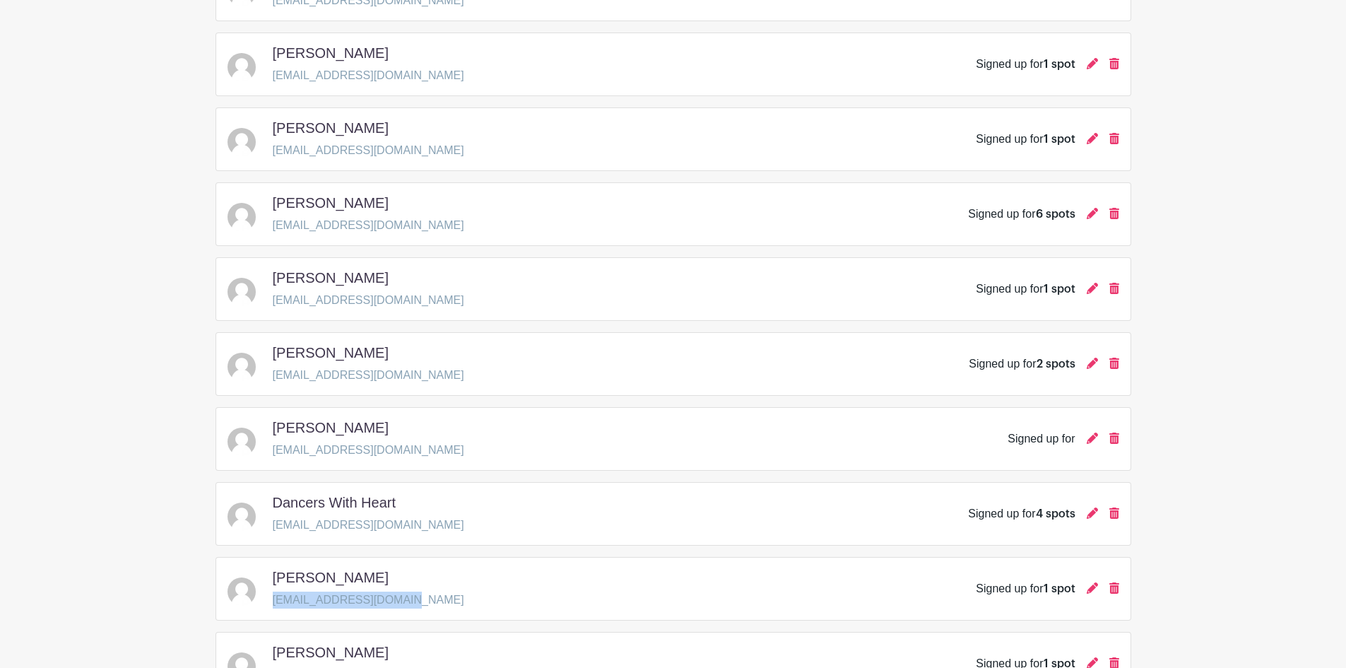
drag, startPoint x: 409, startPoint y: 601, endPoint x: 273, endPoint y: 609, distance: 135.9
click at [273, 609] on div "[PERSON_NAME] [EMAIL_ADDRESS][DOMAIN_NAME] Signed up for 1 spot" at bounding box center [674, 589] width 916 height 64
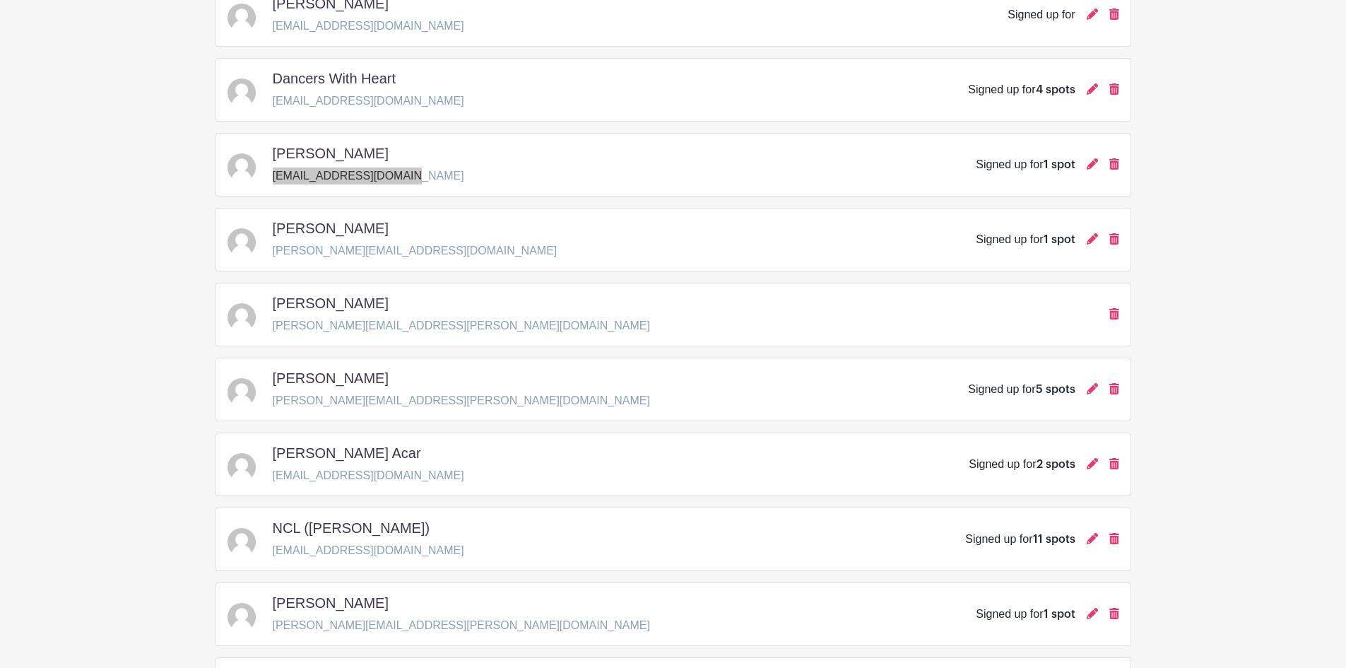
scroll to position [1951, 0]
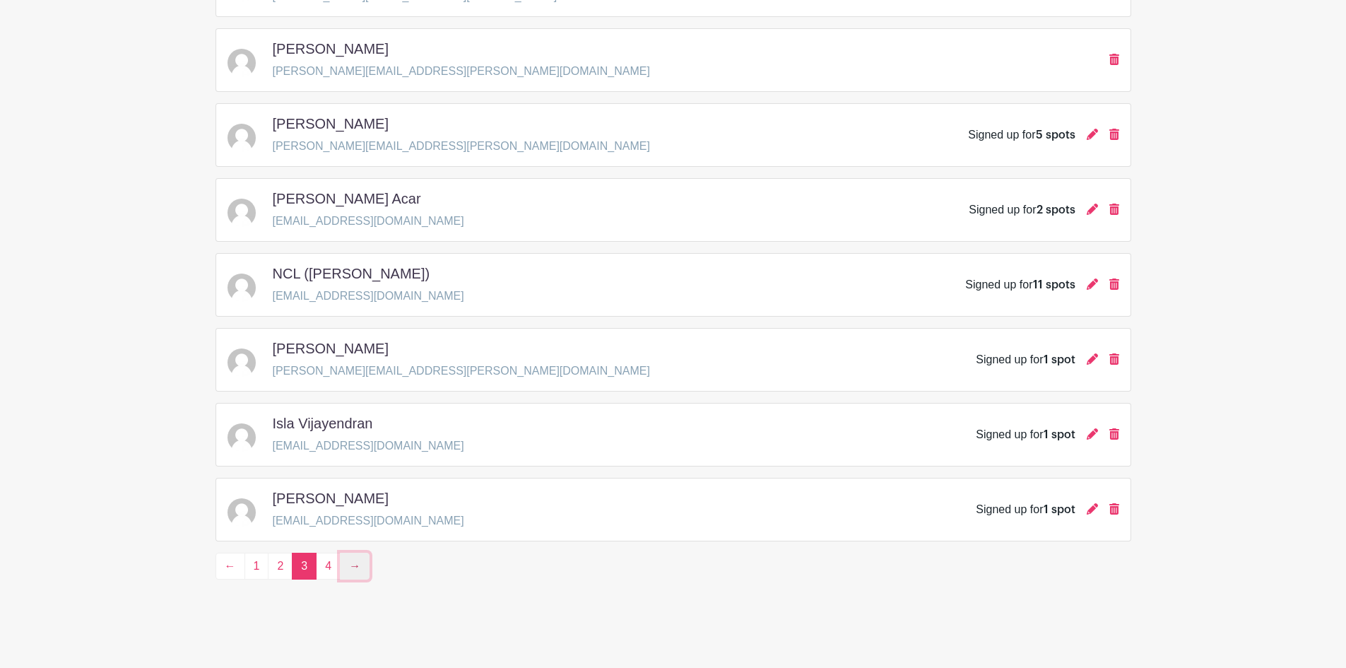
drag, startPoint x: 363, startPoint y: 573, endPoint x: 382, endPoint y: 569, distance: 19.4
click at [363, 573] on link "→" at bounding box center [355, 566] width 30 height 27
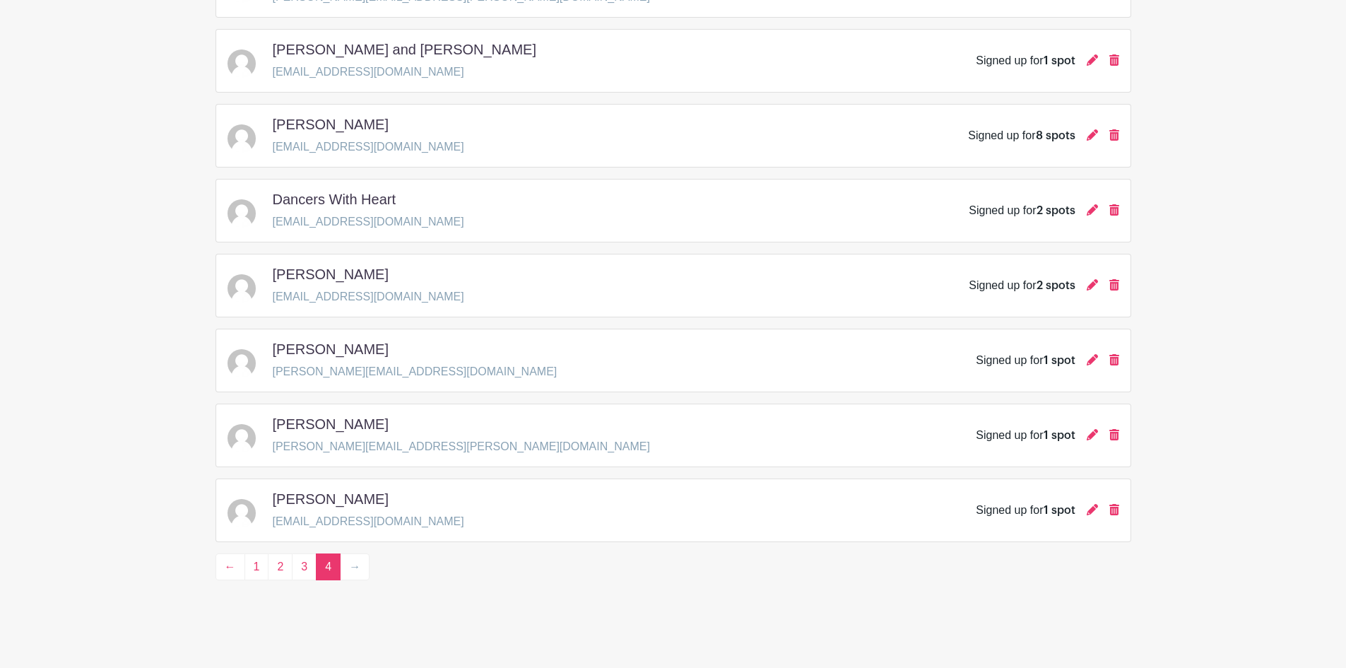
scroll to position [377, 0]
click at [353, 567] on li "→" at bounding box center [355, 566] width 29 height 27
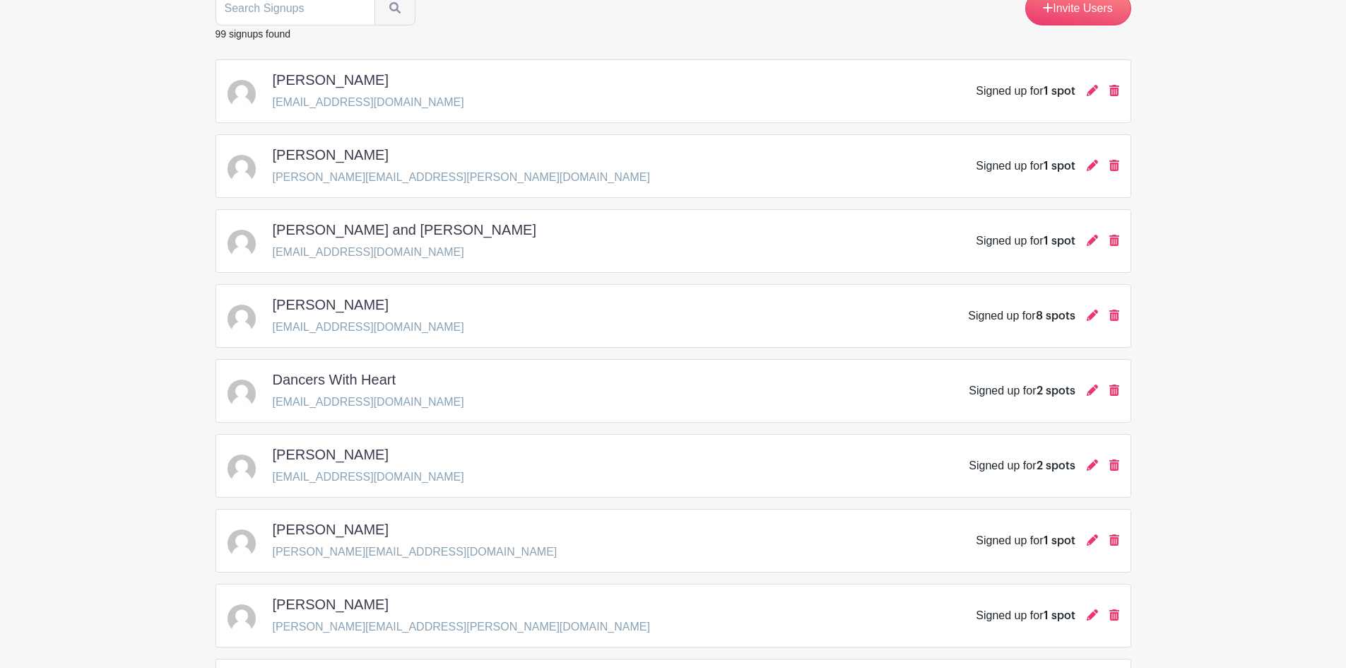
scroll to position [95, 0]
